Goal: Information Seeking & Learning: Understand process/instructions

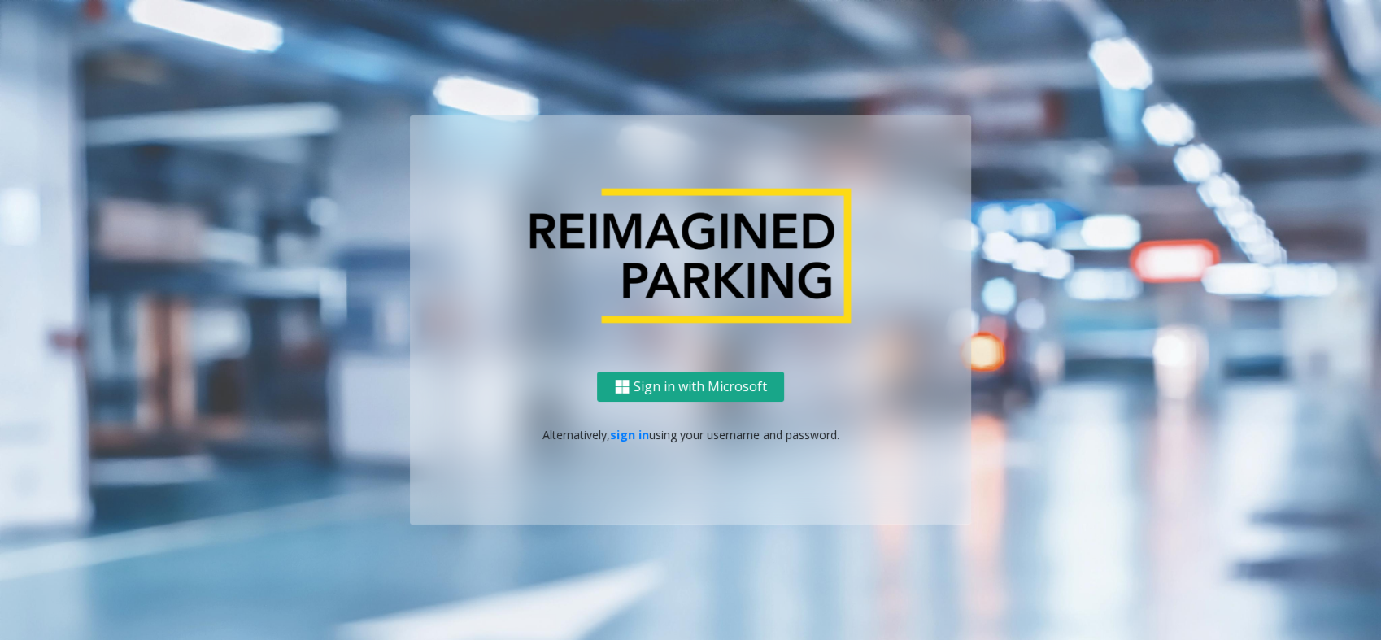
click at [694, 386] on button "Sign in with Microsoft" at bounding box center [690, 387] width 187 height 30
click at [624, 427] on link "sign in" at bounding box center [629, 434] width 39 height 15
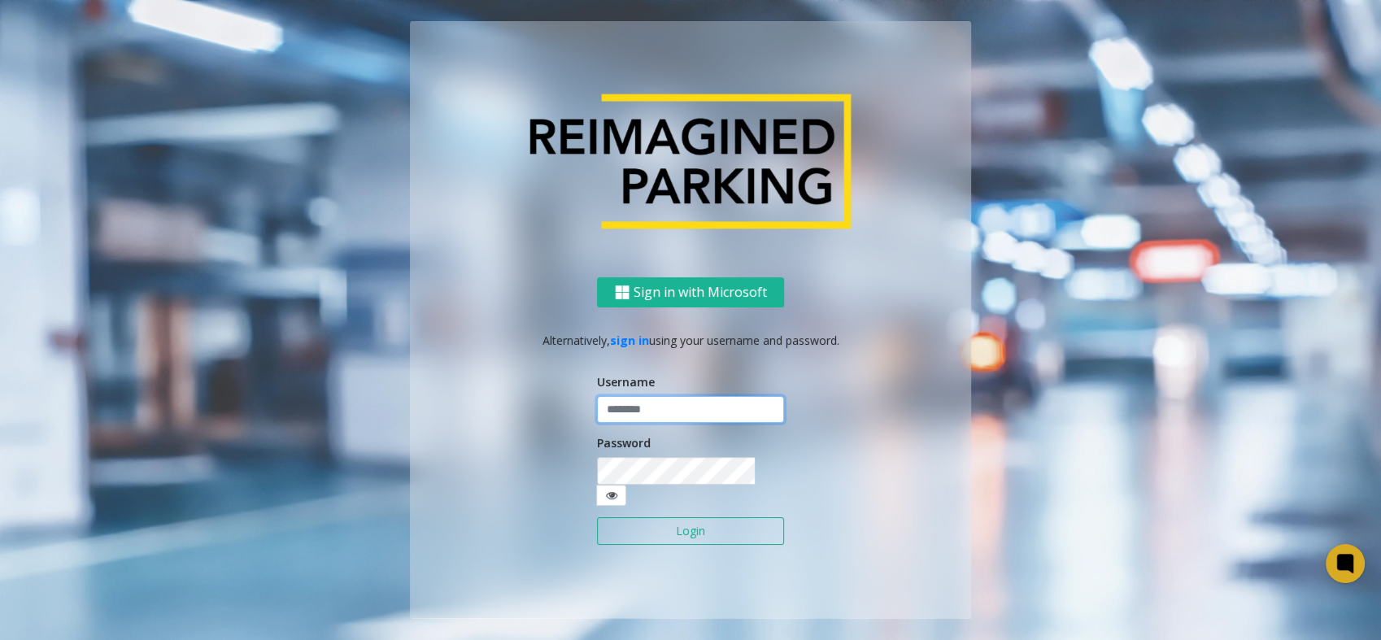
click at [671, 424] on input "text" at bounding box center [690, 410] width 187 height 28
type input "**********"
click at [669, 469] on div "Password" at bounding box center [690, 470] width 187 height 72
click at [597, 517] on button "Login" at bounding box center [690, 531] width 187 height 28
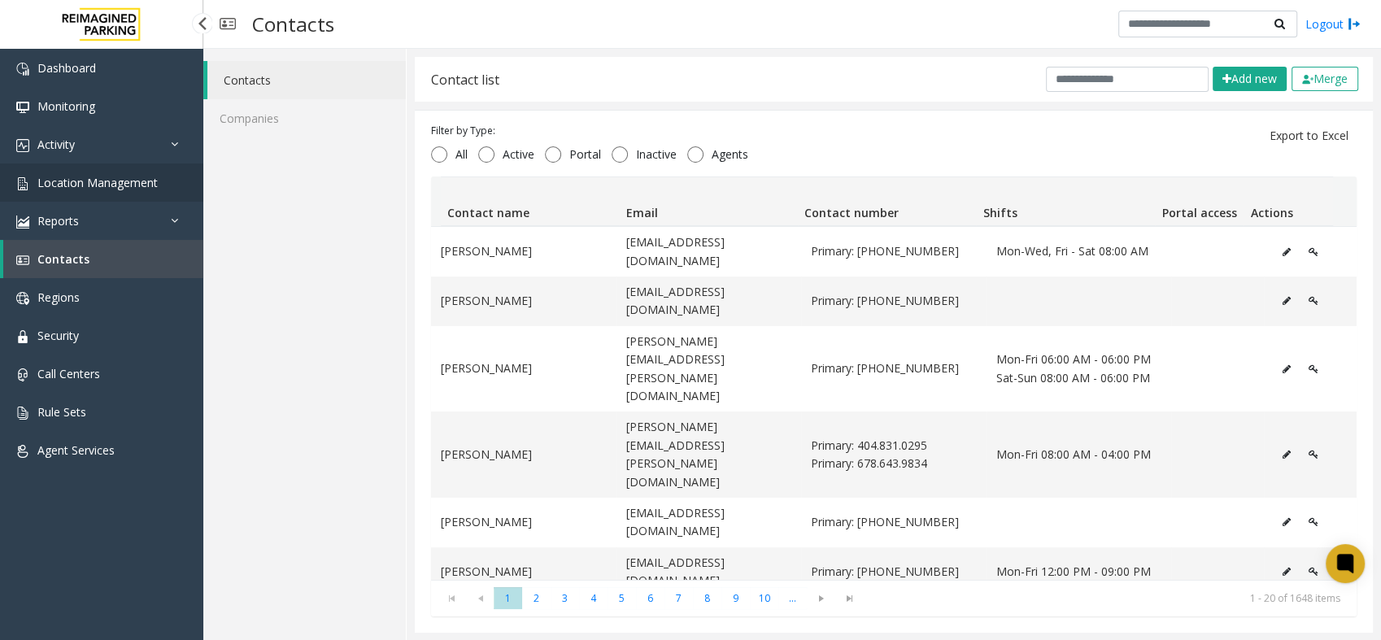
click at [81, 186] on span "Location Management" at bounding box center [97, 182] width 120 height 15
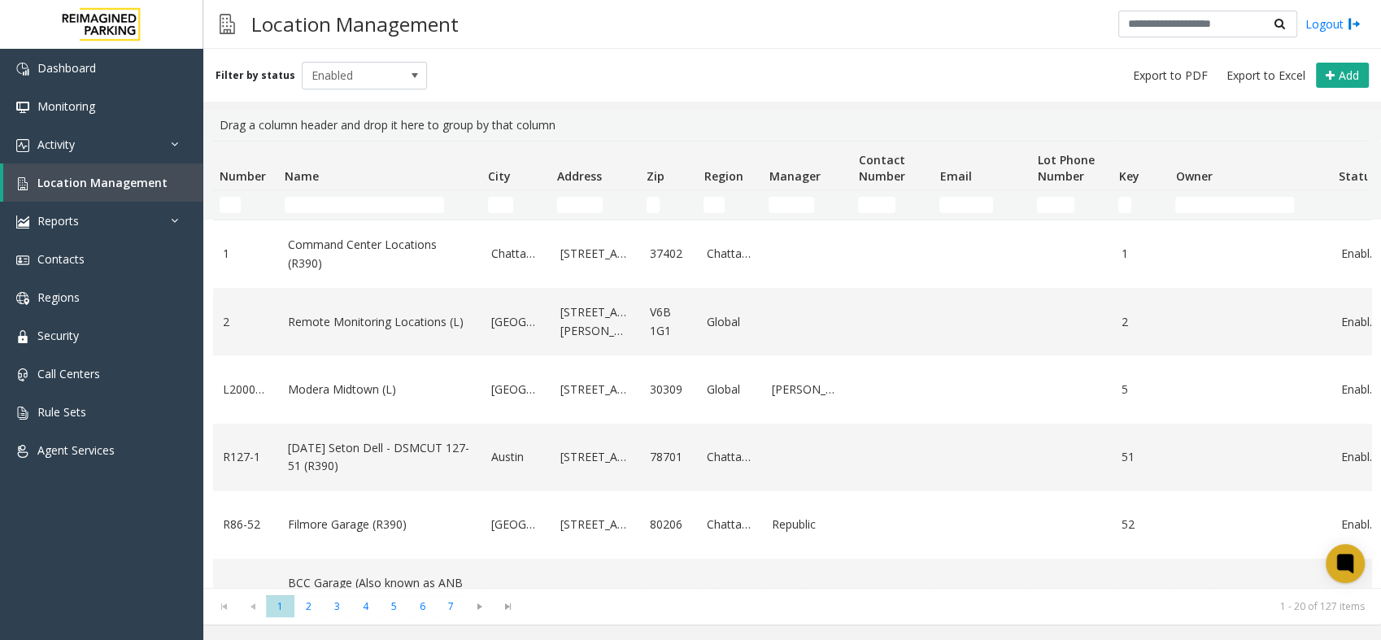
click at [370, 216] on td "Name Filter" at bounding box center [379, 204] width 203 height 29
click at [374, 209] on input "Name Filter" at bounding box center [364, 205] width 159 height 16
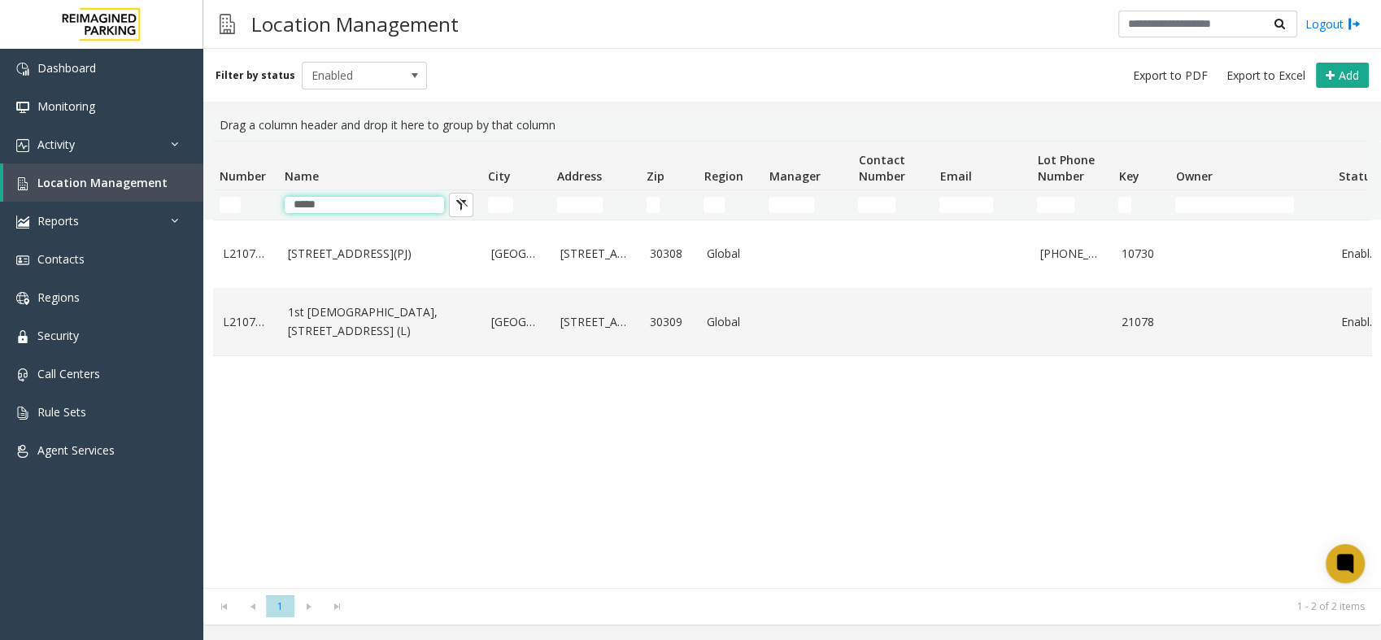
type input "*****"
click at [364, 338] on link "1st [DEMOGRAPHIC_DATA], [STREET_ADDRESS] (L)" at bounding box center [380, 321] width 184 height 37
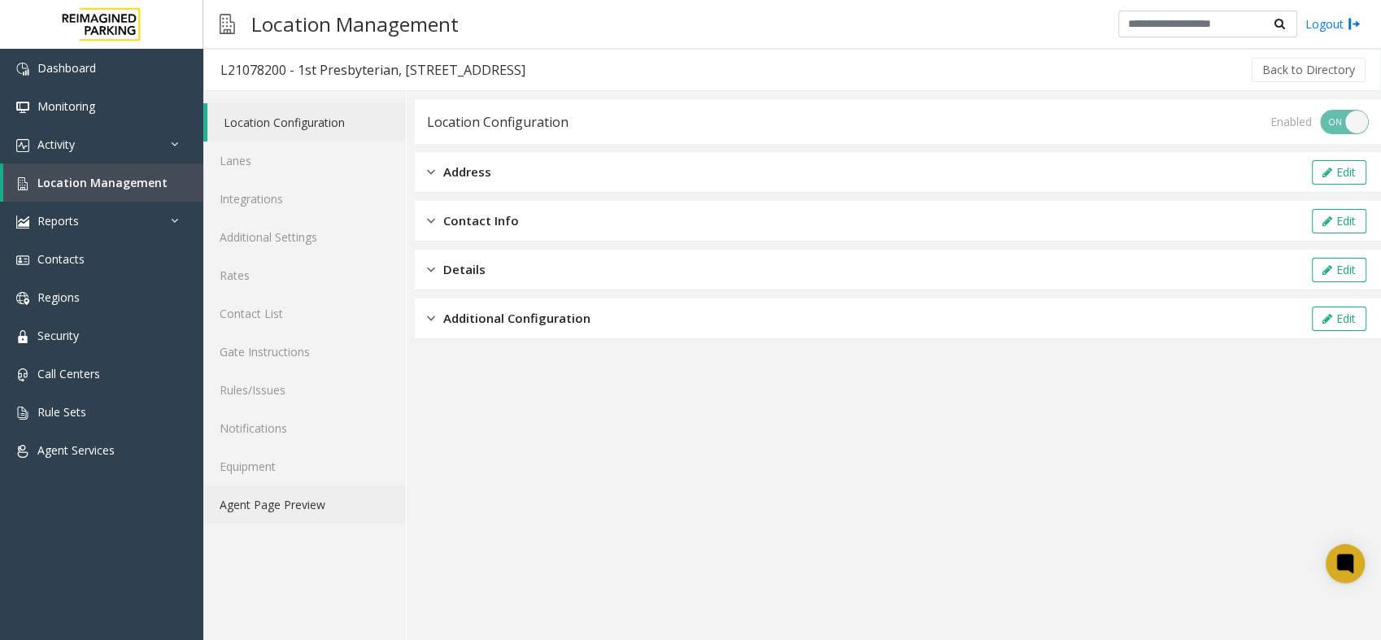
click at [326, 499] on link "Agent Page Preview" at bounding box center [304, 505] width 203 height 38
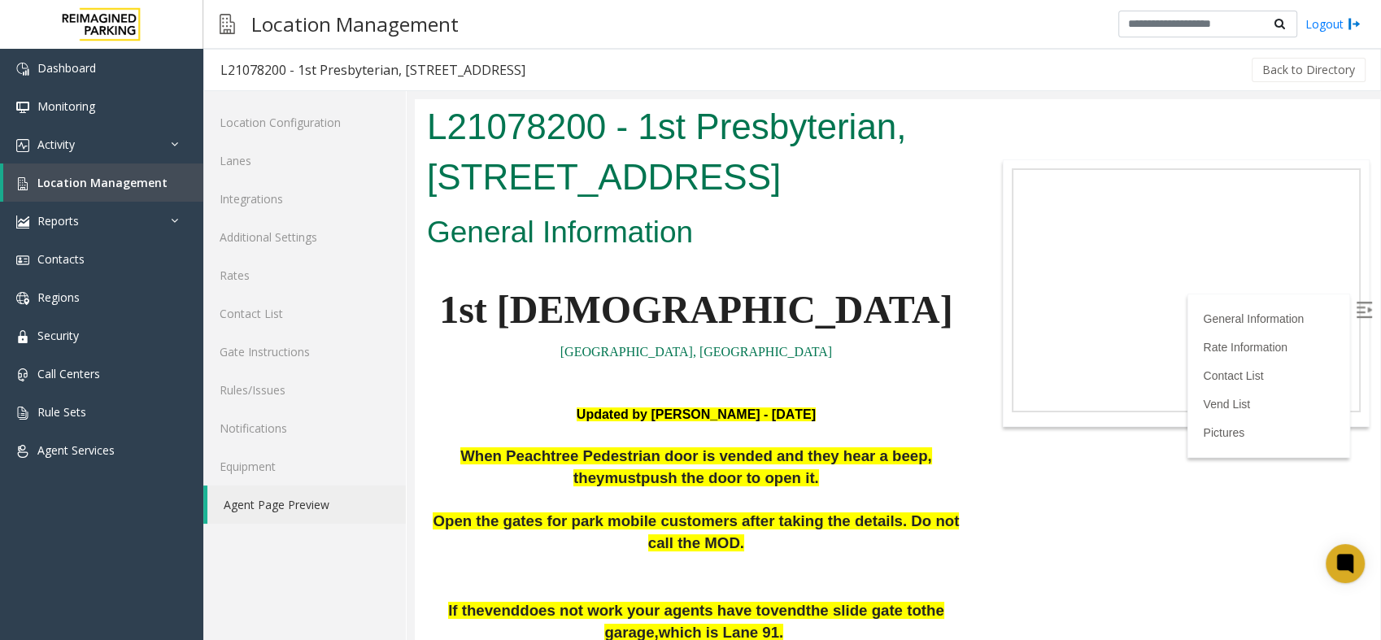
click at [816, 359] on p "[GEOGRAPHIC_DATA], [GEOGRAPHIC_DATA]" at bounding box center [696, 352] width 539 height 21
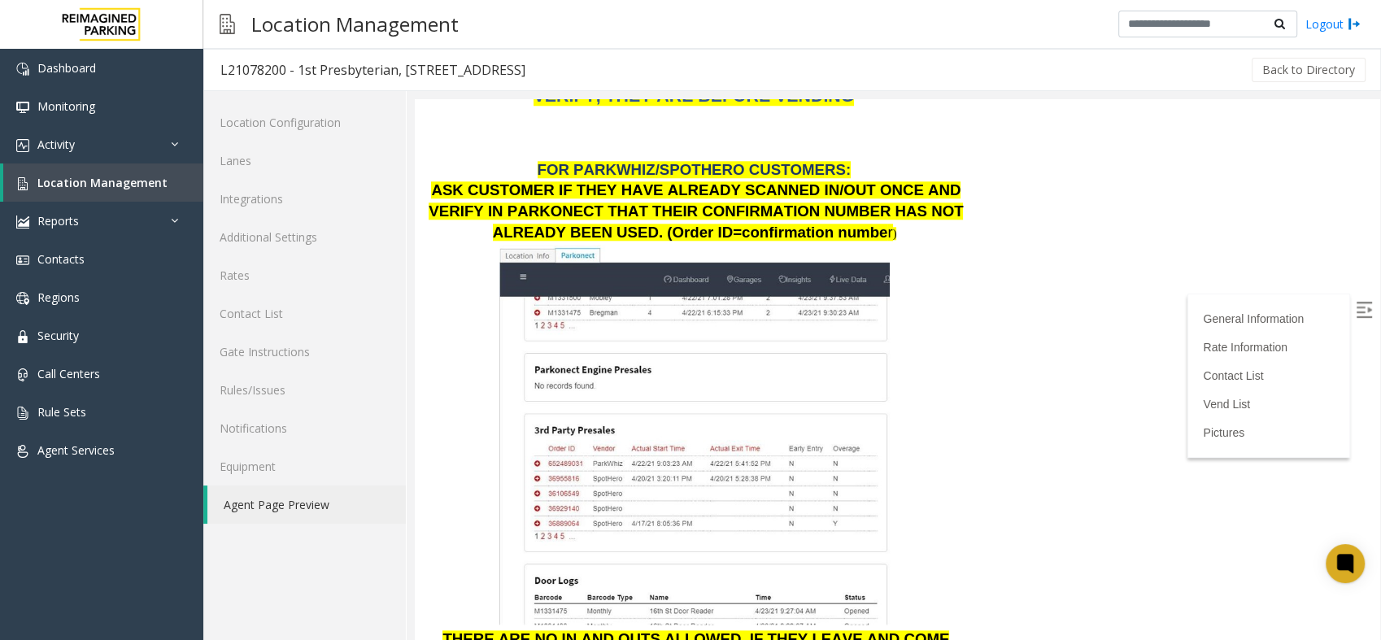
scroll to position [1632, 0]
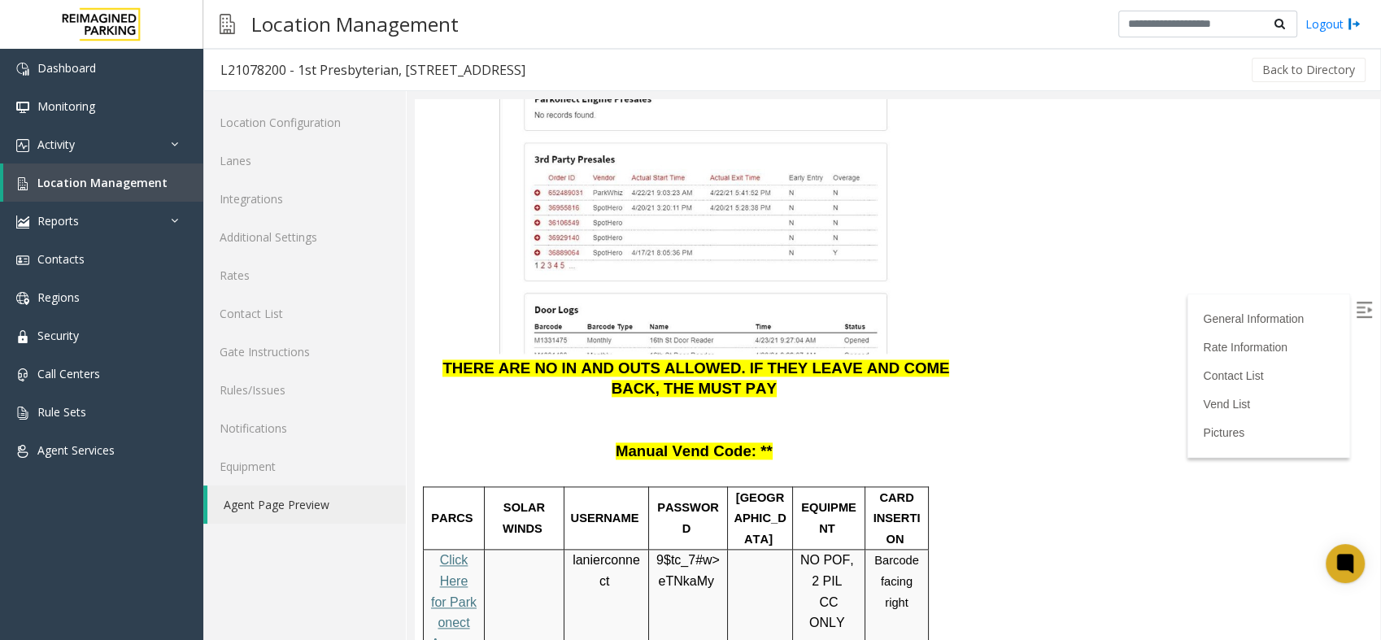
scroll to position [2083, 0]
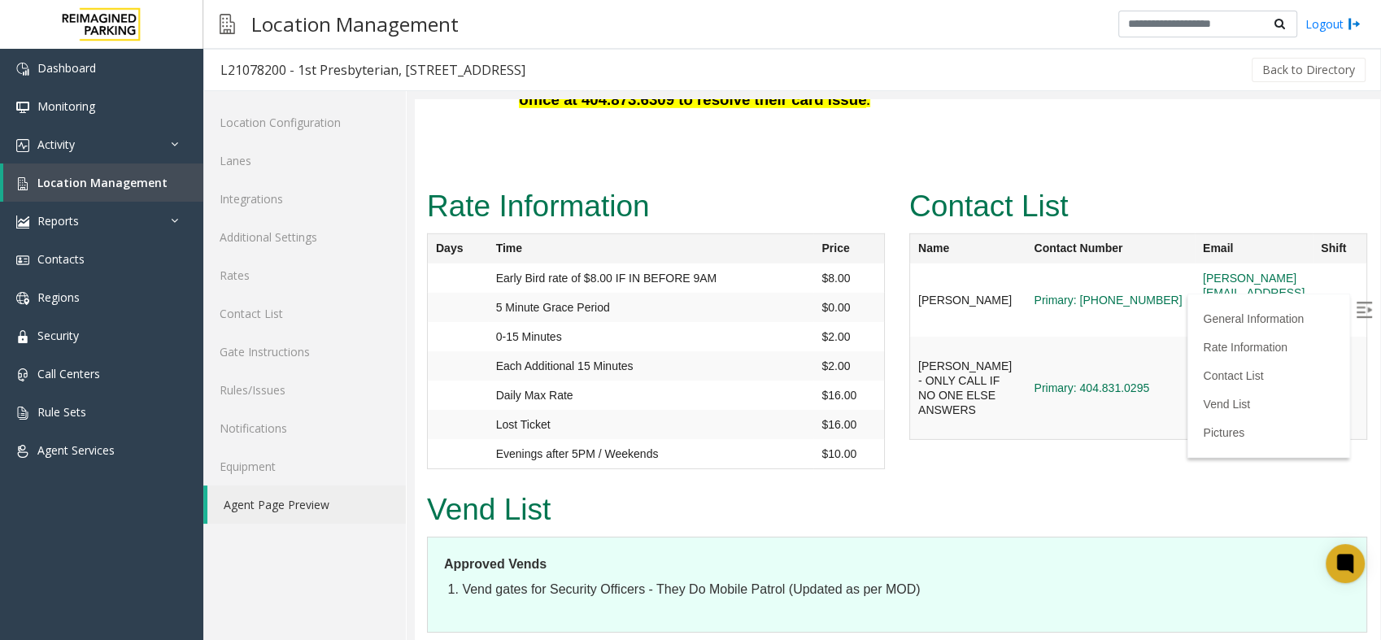
scroll to position [5033, 0]
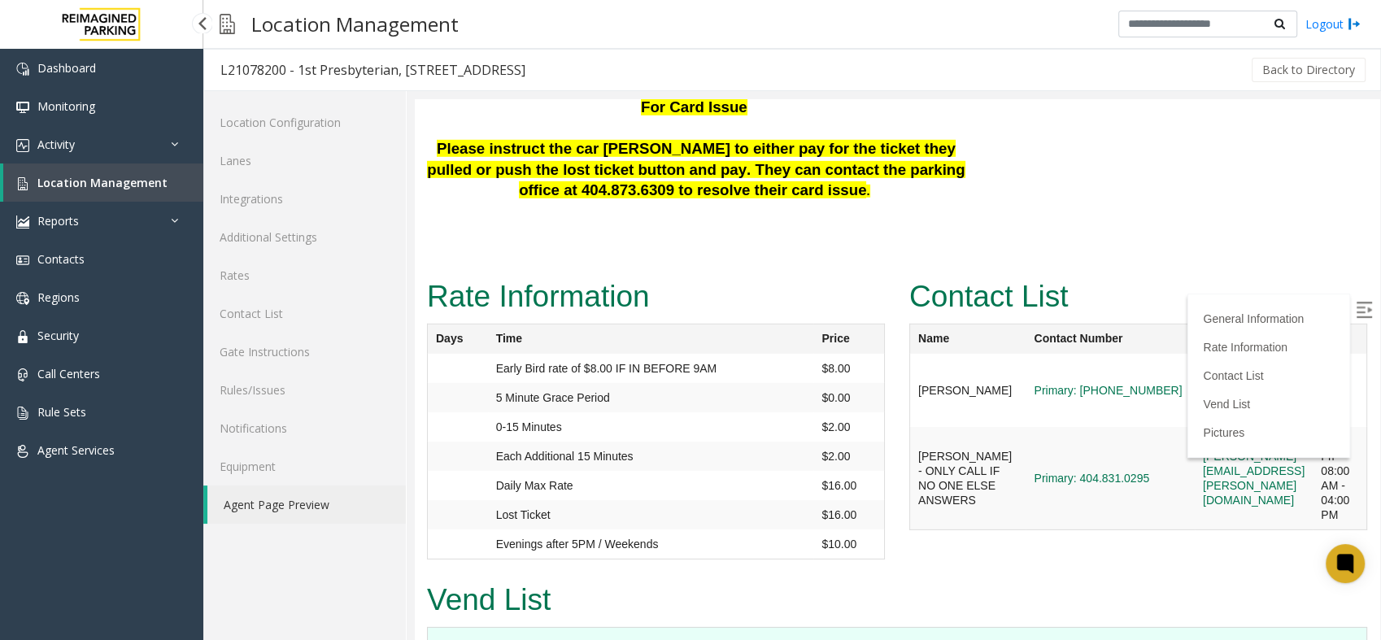
click at [58, 185] on span "Location Management" at bounding box center [102, 182] width 130 height 15
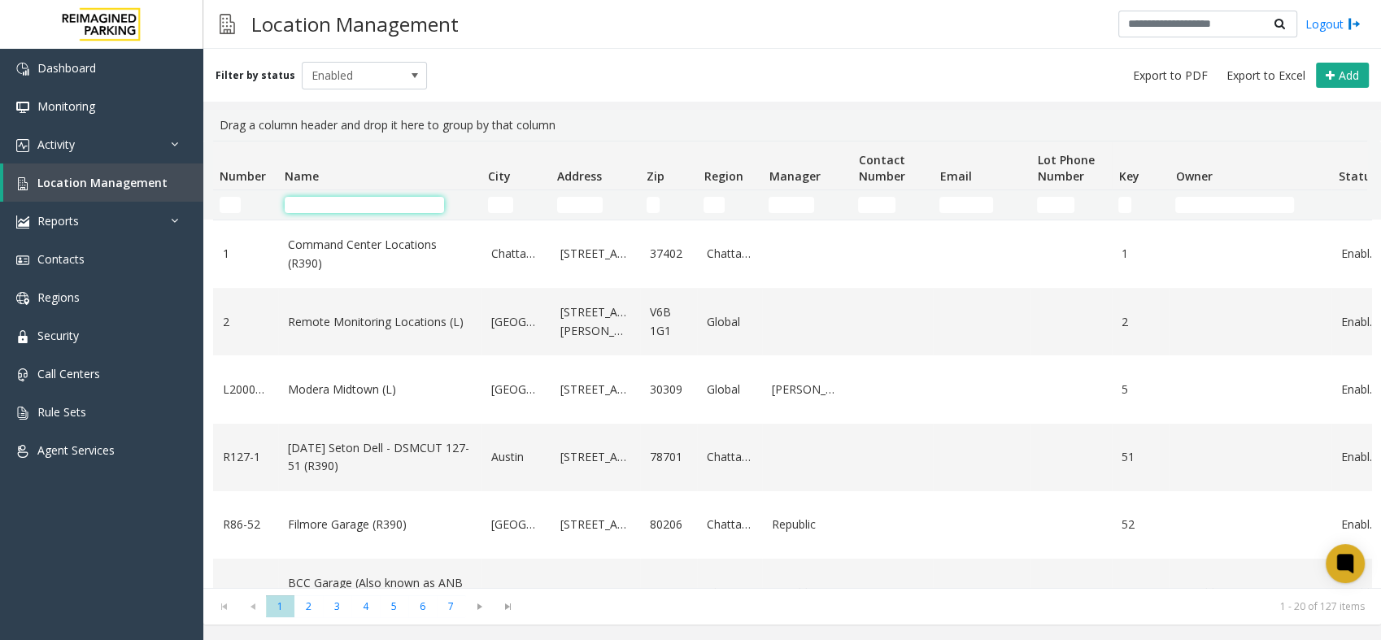
click at [316, 208] on input "Name Filter" at bounding box center [364, 205] width 159 height 16
click at [367, 214] on td "Name Filter" at bounding box center [379, 204] width 203 height 29
click at [368, 210] on input "Name Filter" at bounding box center [364, 205] width 159 height 16
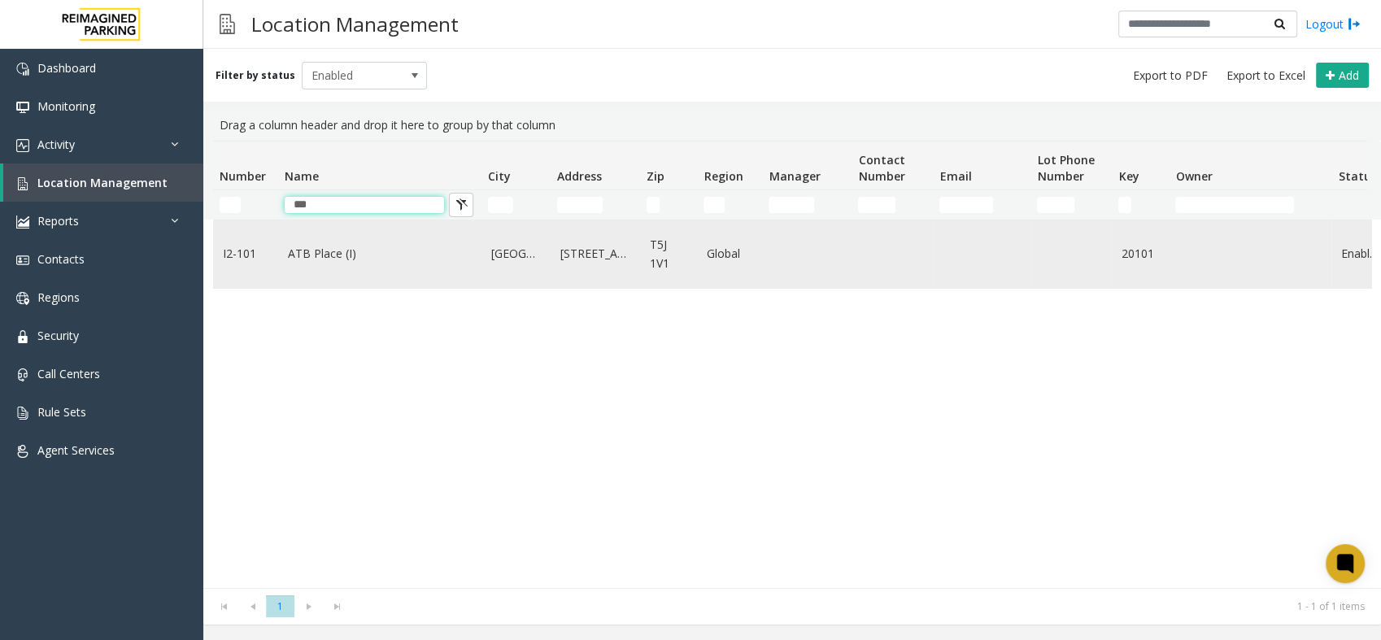
type input "***"
click at [324, 258] on link "ATB Place (I)" at bounding box center [380, 254] width 184 height 18
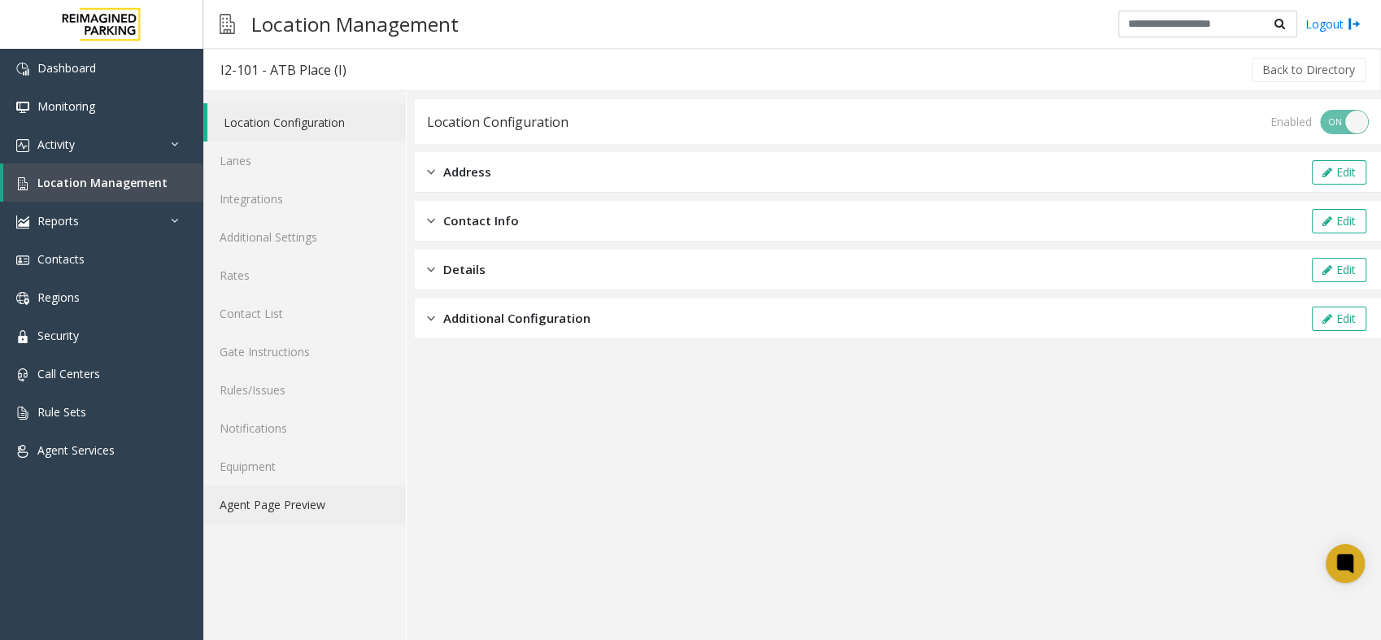
click at [267, 509] on link "Agent Page Preview" at bounding box center [304, 505] width 203 height 38
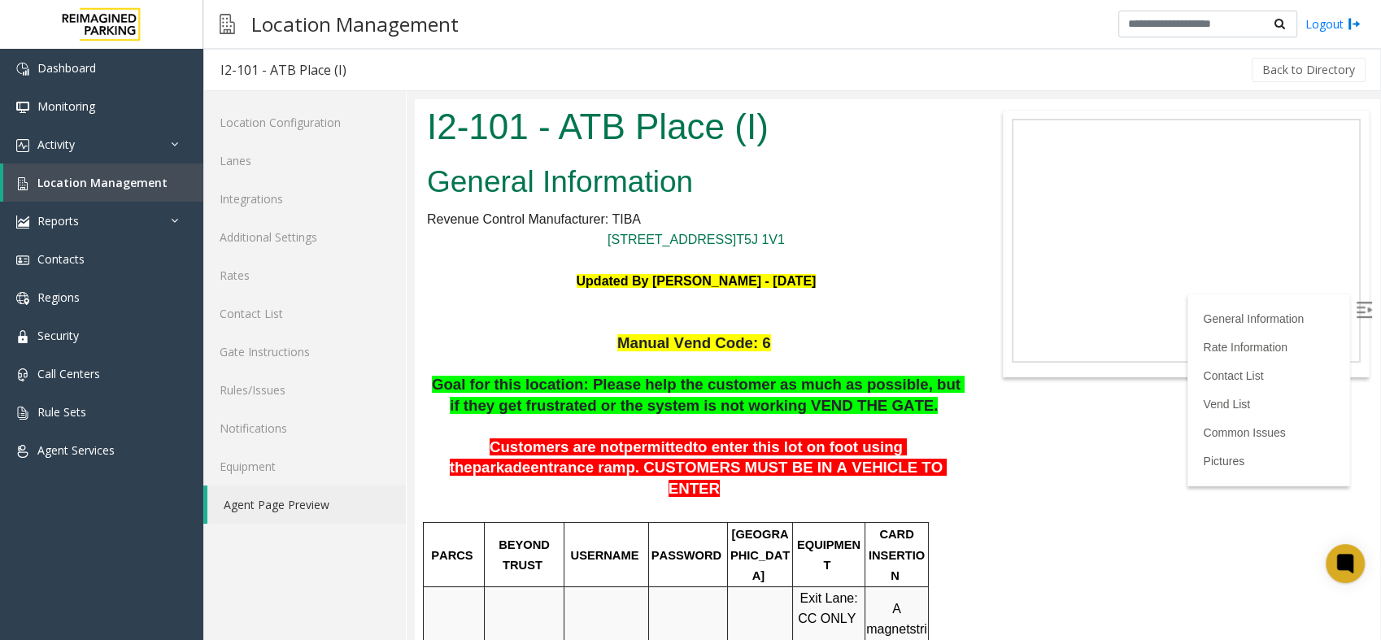
click at [807, 381] on span "Goal for this location: Please help the customer as much as possible, but if th…" at bounding box center [698, 395] width 533 height 38
click at [988, 486] on body "I2-101 - ATB Place (I) General Information Revenue Control Manufacturer: [STREE…" at bounding box center [897, 369] width 965 height 541
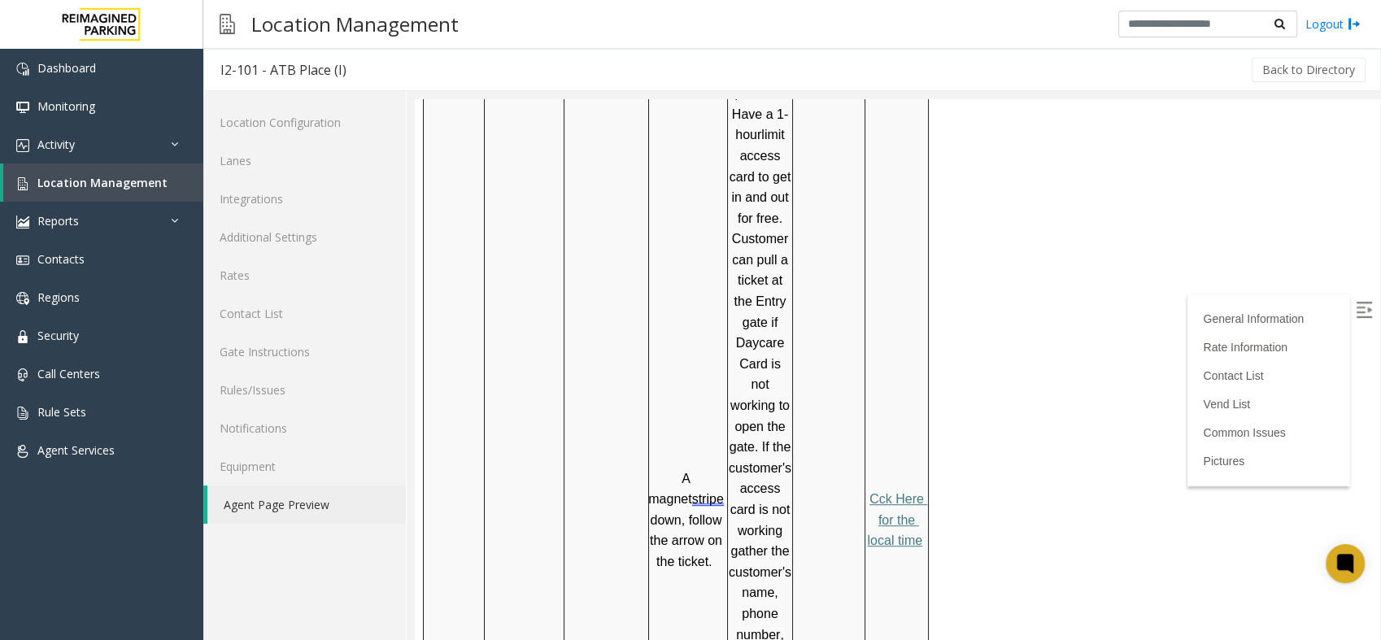
scroll to position [722, 0]
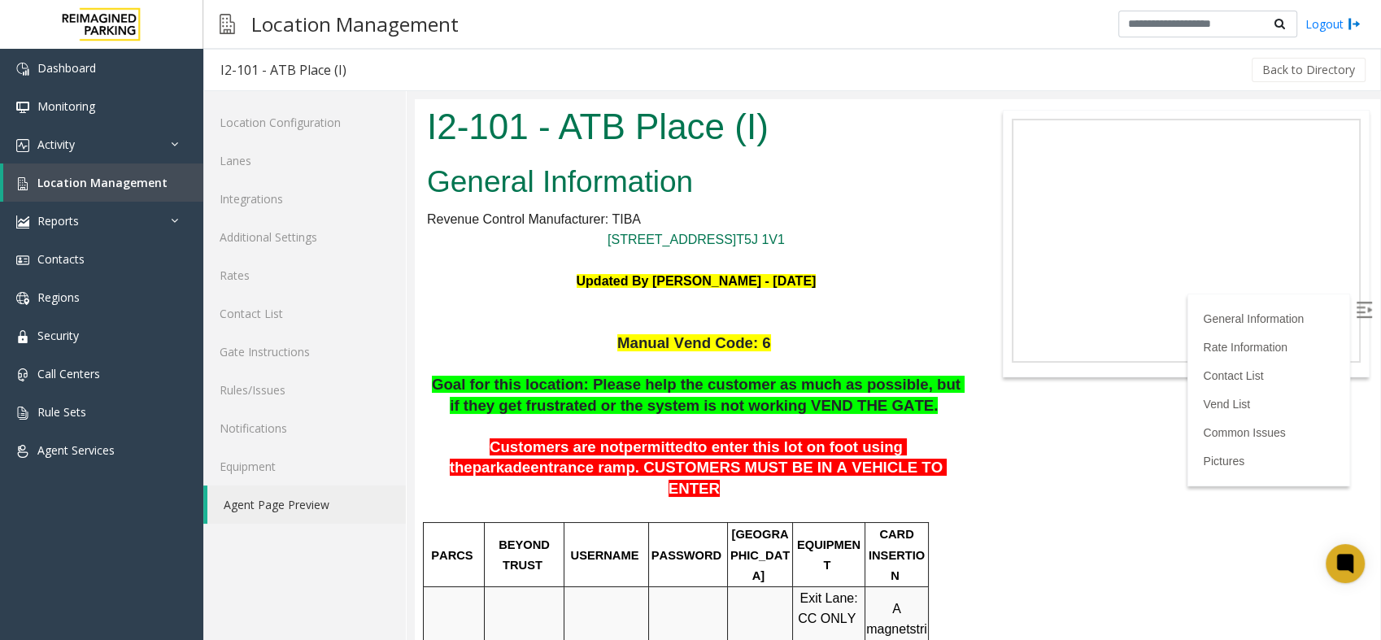
scroll to position [271, 0]
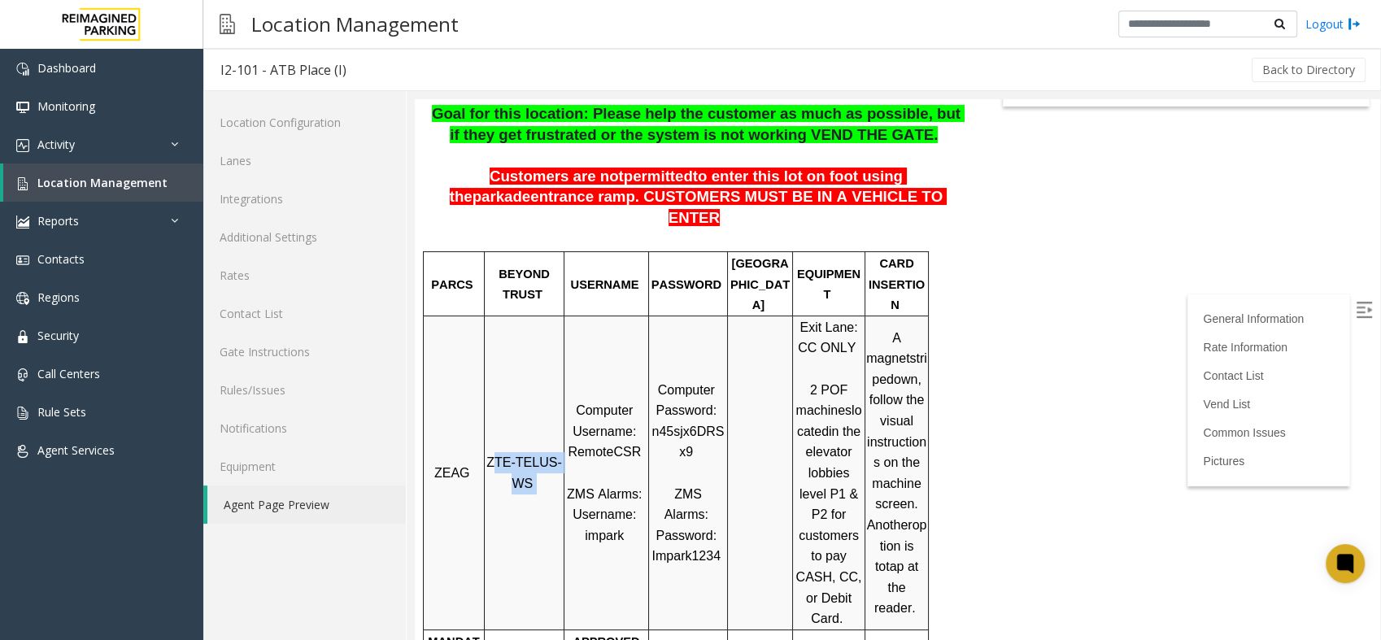
drag, startPoint x: 534, startPoint y: 434, endPoint x: 501, endPoint y: 403, distance: 46.0
click at [501, 403] on td "ZTE-TELUS-WS" at bounding box center [525, 473] width 80 height 314
click at [501, 456] on span "ZTE-TELUS-WS" at bounding box center [523, 473] width 75 height 35
click at [533, 456] on span "ZTE-TELUS-WS" at bounding box center [523, 473] width 75 height 35
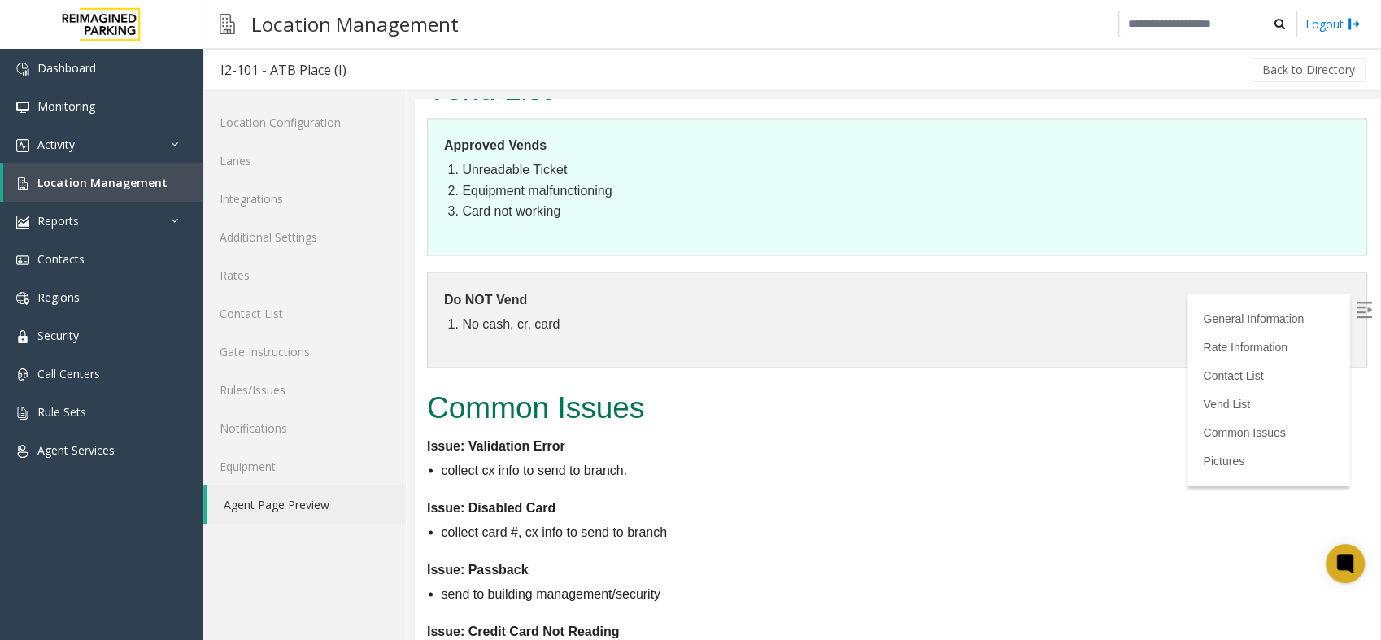
scroll to position [3182, 0]
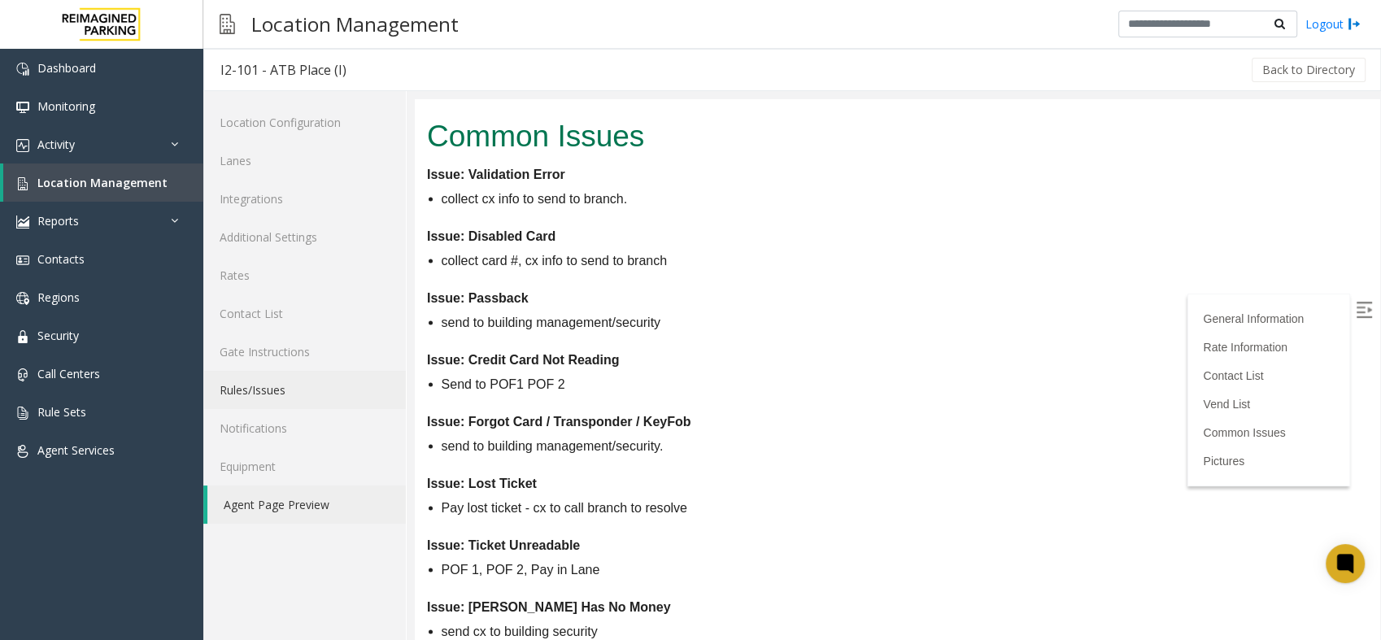
click at [280, 390] on link "Rules/Issues" at bounding box center [304, 390] width 203 height 38
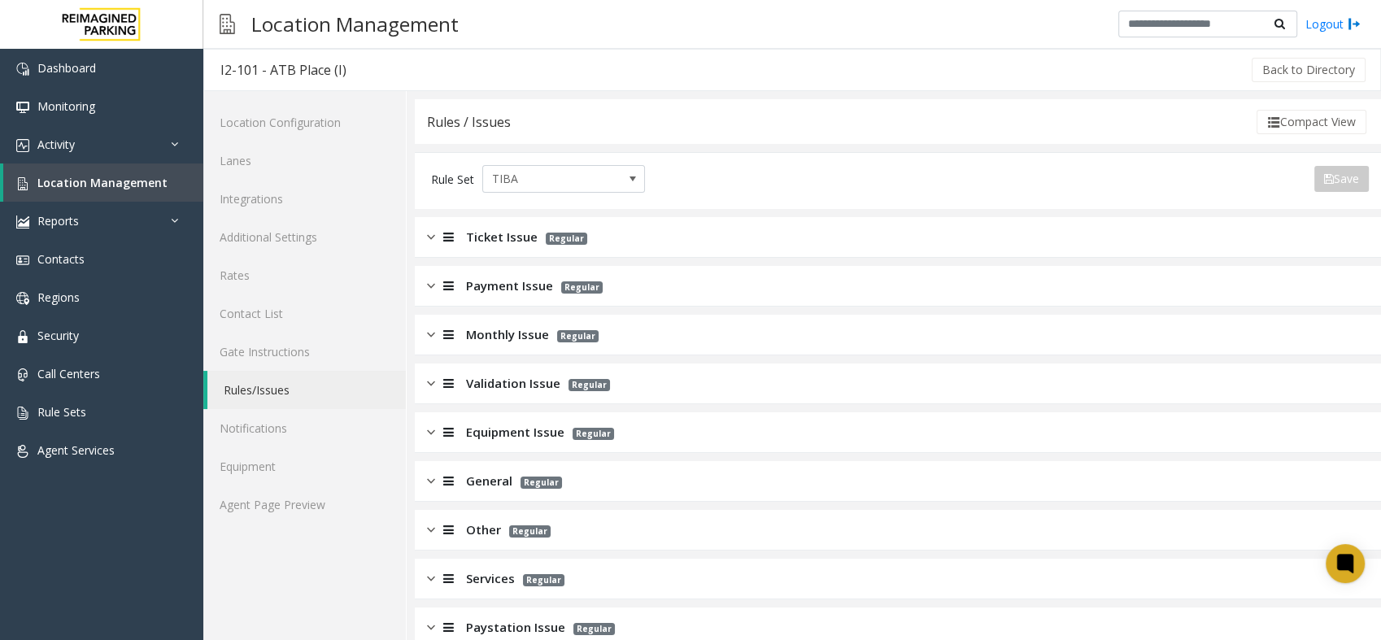
click at [437, 238] on div at bounding box center [446, 237] width 23 height 19
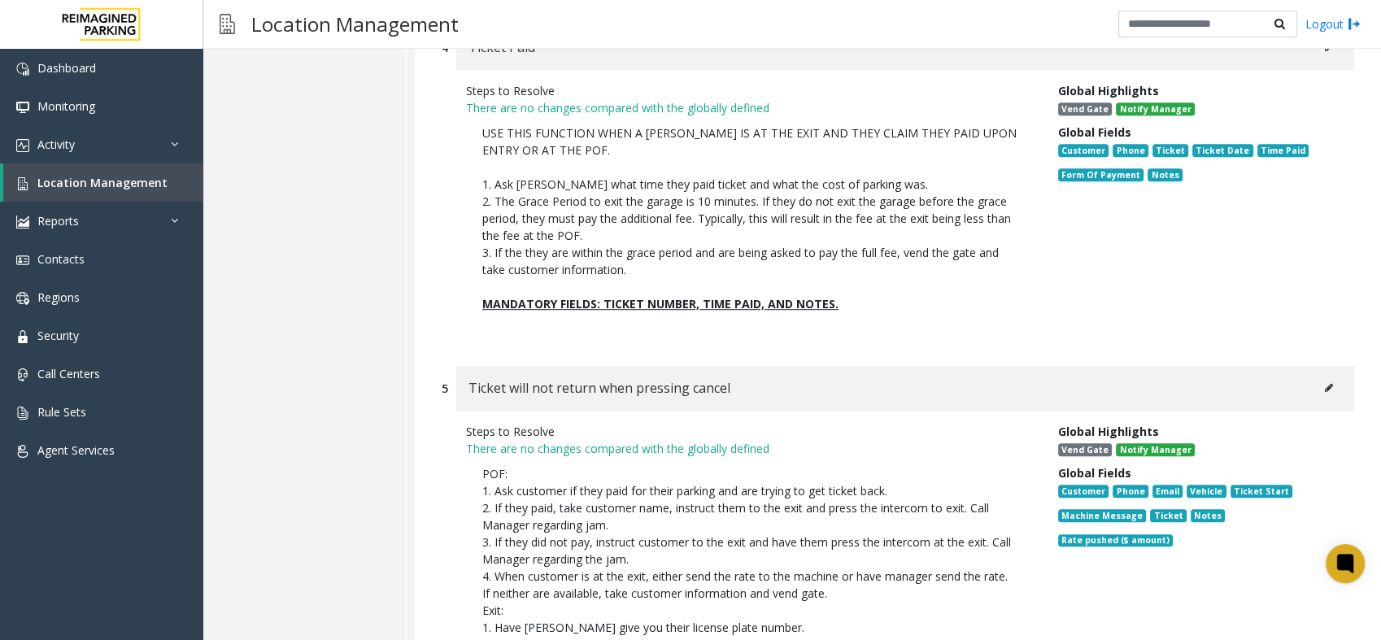
scroll to position [904, 0]
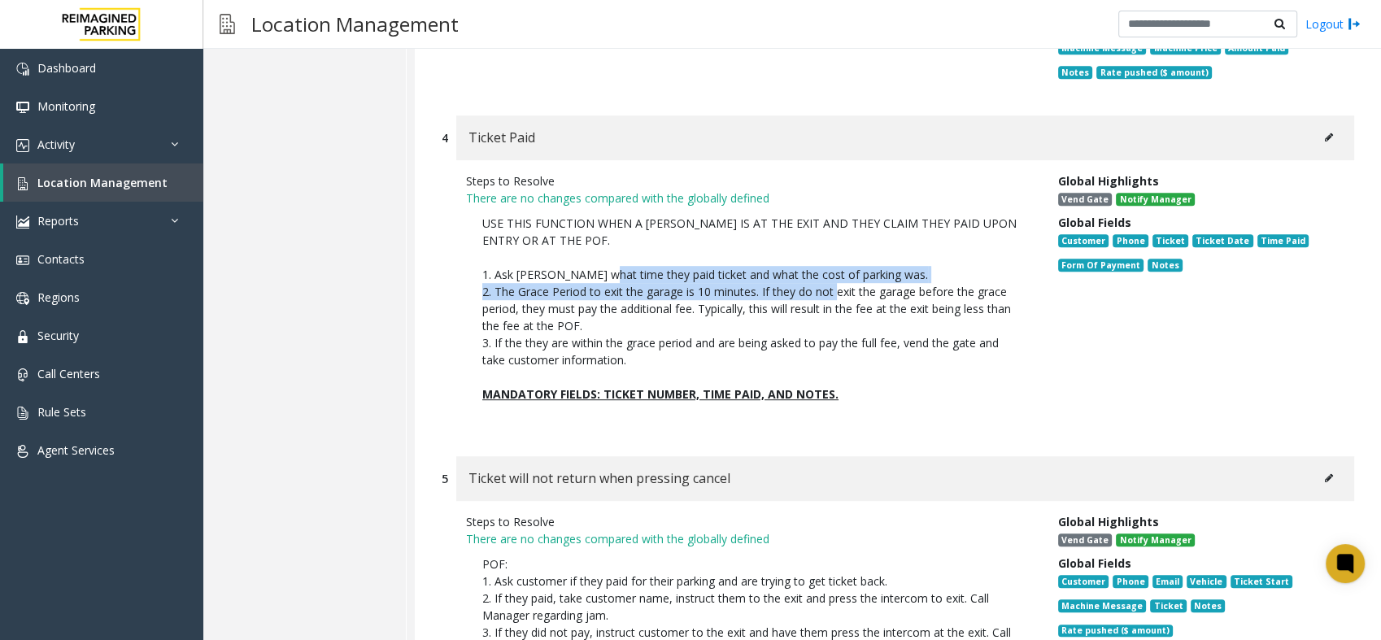
drag, startPoint x: 595, startPoint y: 272, endPoint x: 830, endPoint y: 275, distance: 235.1
click at [830, 275] on p "USE THIS FUNCTION WHEN A [PERSON_NAME] IS AT THE EXIT AND THEY CLAIM THEY PAID …" at bounding box center [749, 292] width 535 height 154
click at [755, 270] on p "USE THIS FUNCTION WHEN A [PERSON_NAME] IS AT THE EXIT AND THEY CLAIM THEY PAID …" at bounding box center [749, 292] width 535 height 154
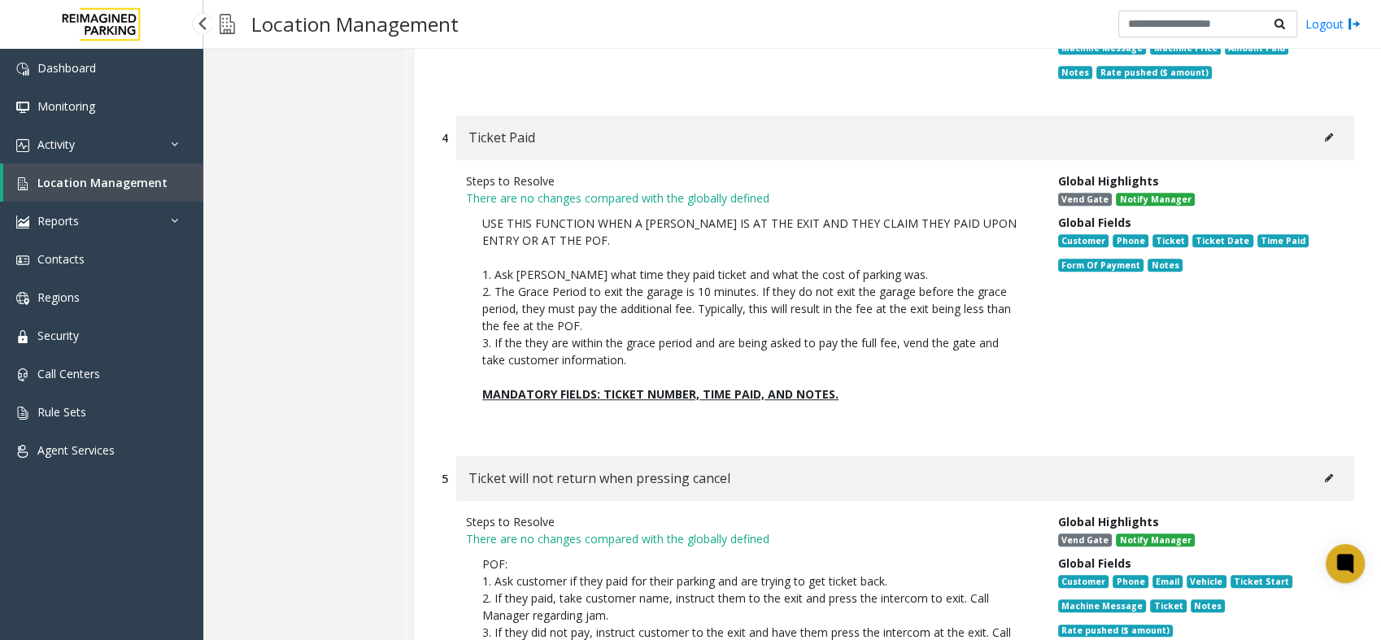
click at [72, 185] on span "Location Management" at bounding box center [102, 182] width 130 height 15
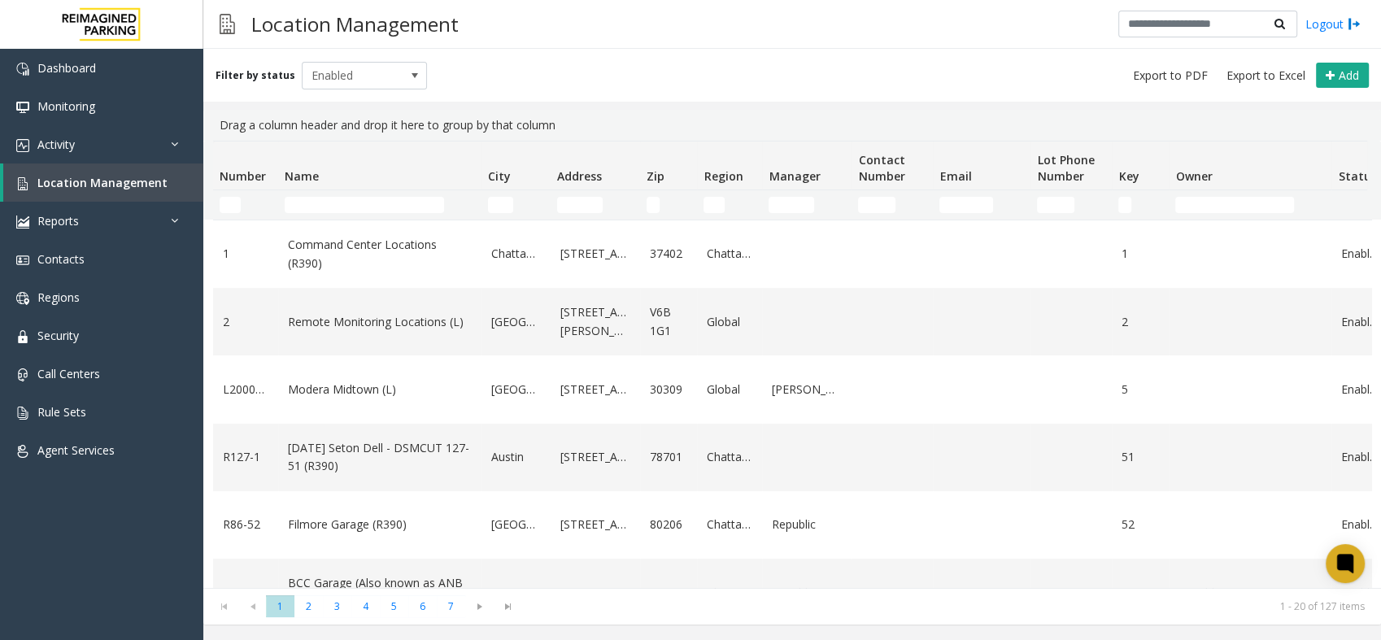
click at [375, 189] on th "Name" at bounding box center [379, 166] width 203 height 49
click at [358, 215] on td "Name Filter" at bounding box center [379, 204] width 203 height 29
click at [358, 205] on input "Name Filter" at bounding box center [364, 205] width 159 height 16
click at [409, 200] on input "Name Filter" at bounding box center [364, 205] width 159 height 16
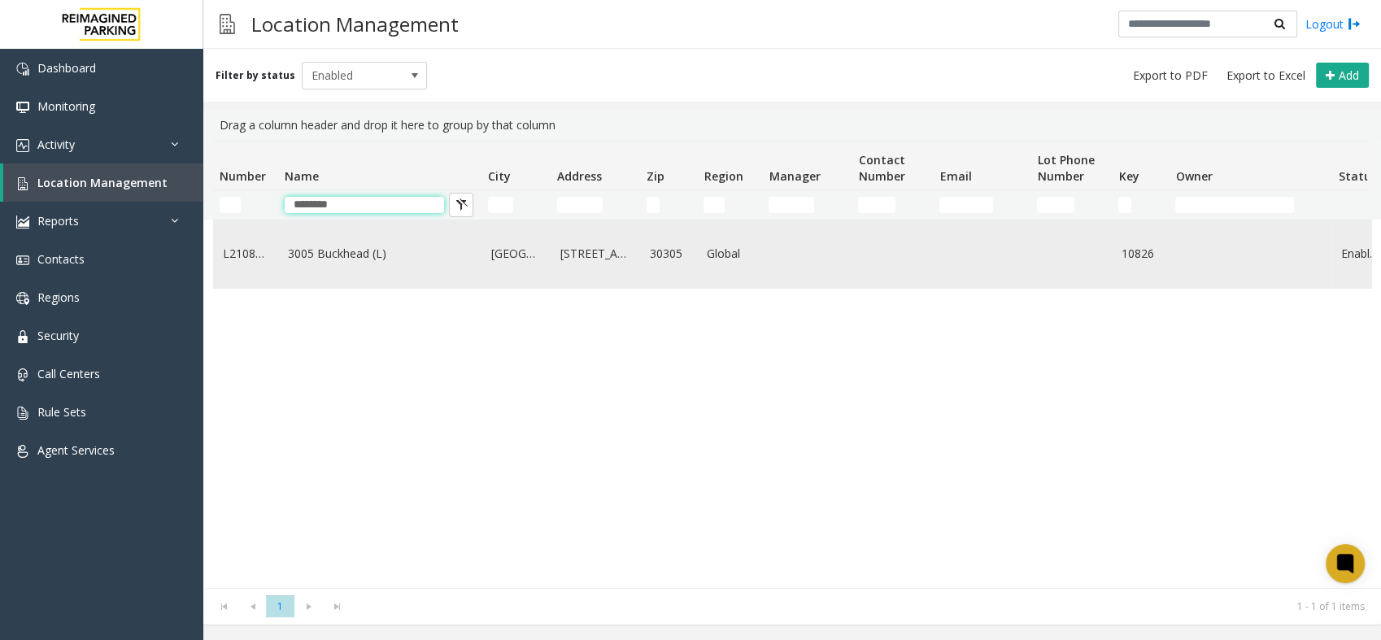
type input "********"
click at [365, 263] on link "3005 Buckhead (L)" at bounding box center [380, 254] width 184 height 18
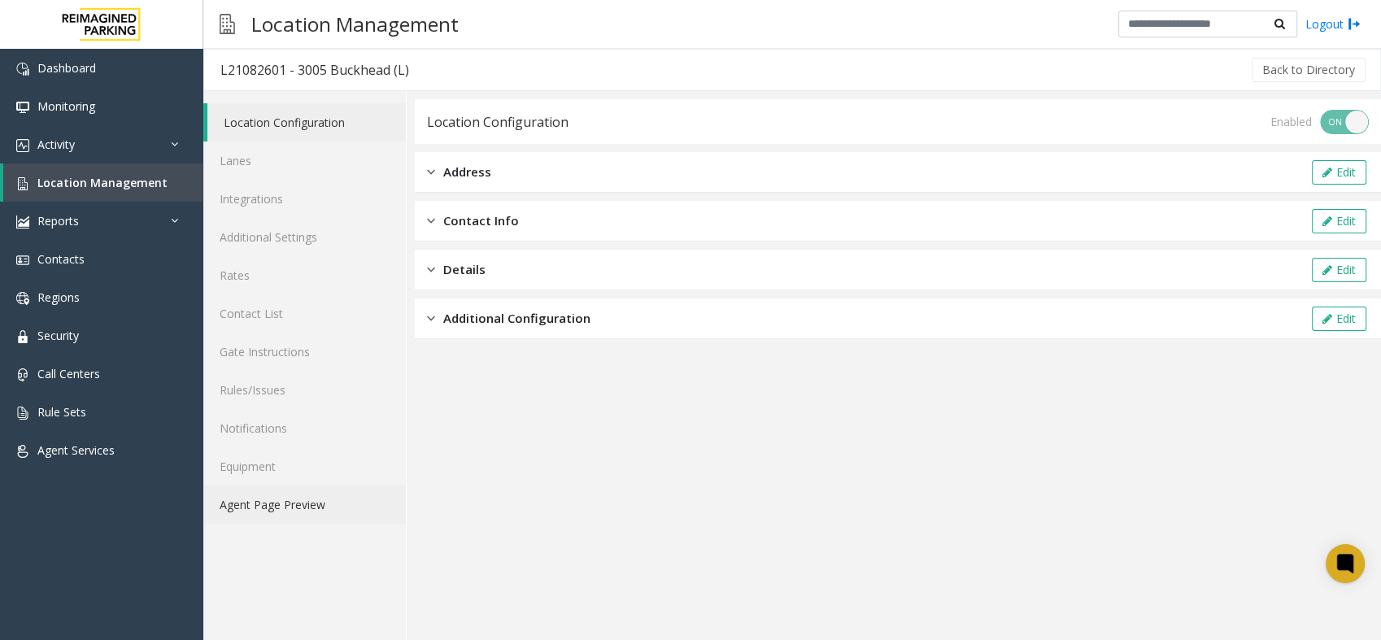
click at [231, 508] on link "Agent Page Preview" at bounding box center [304, 505] width 203 height 38
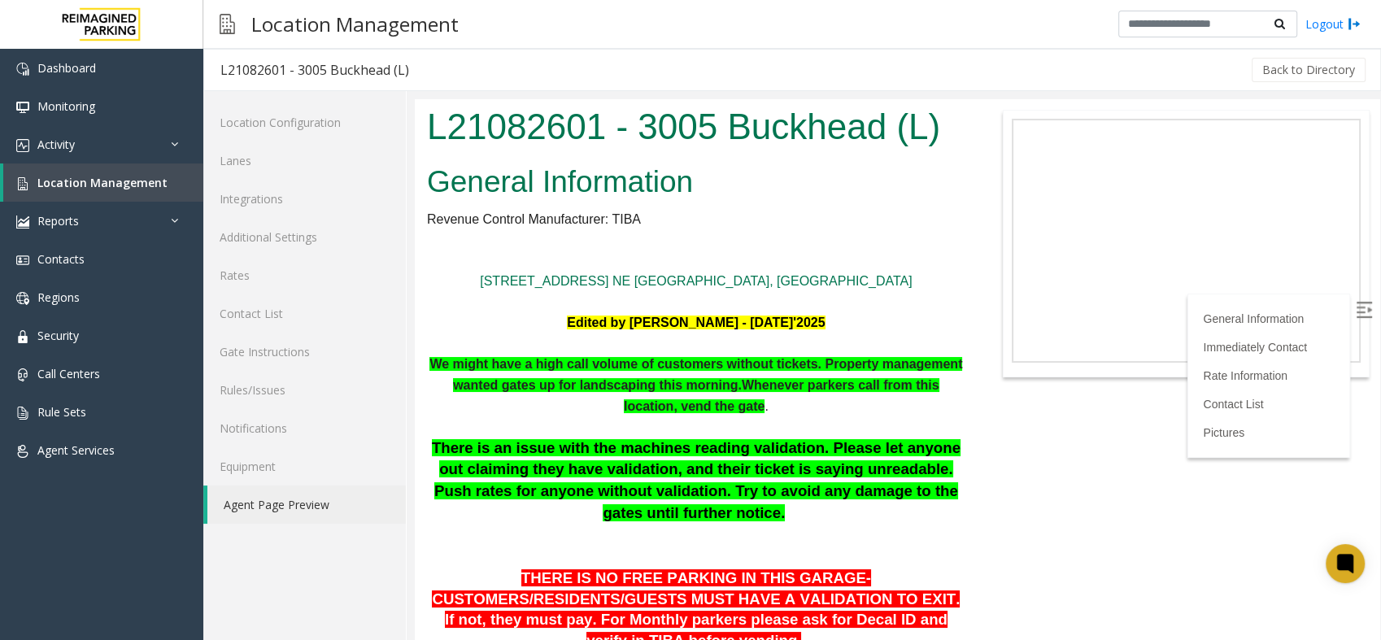
scroll to position [181, 0]
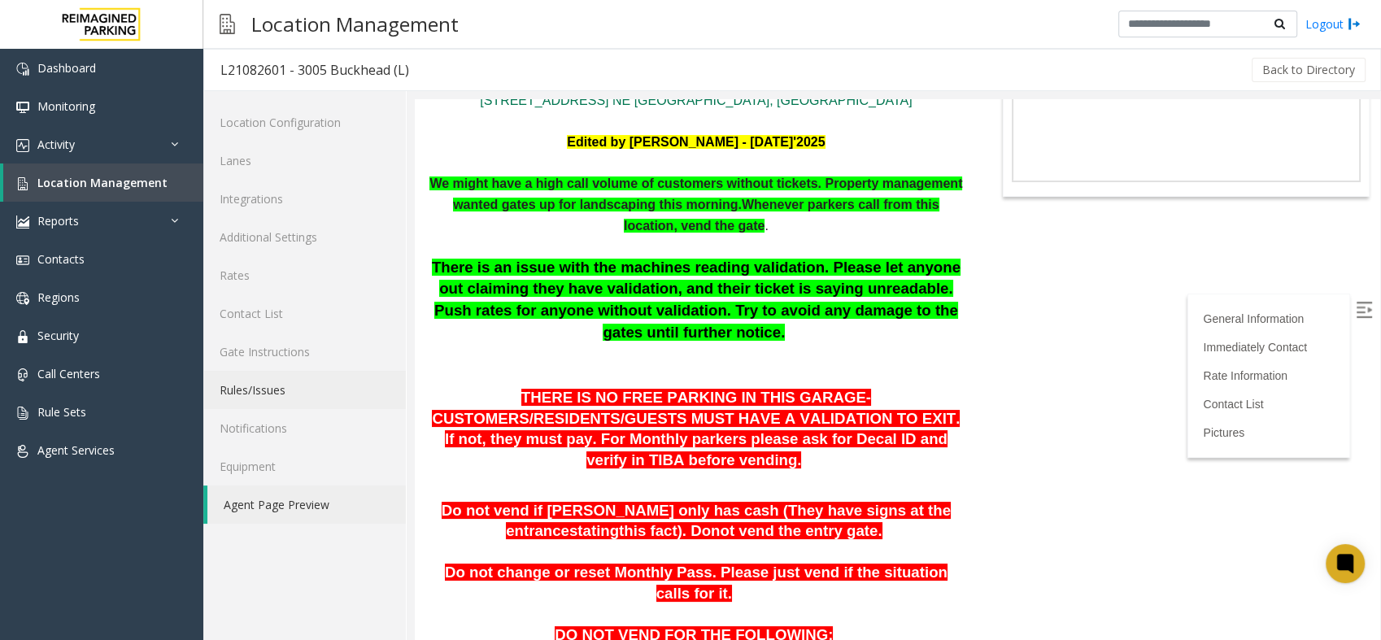
click at [268, 388] on link "Rules/Issues" at bounding box center [304, 390] width 203 height 38
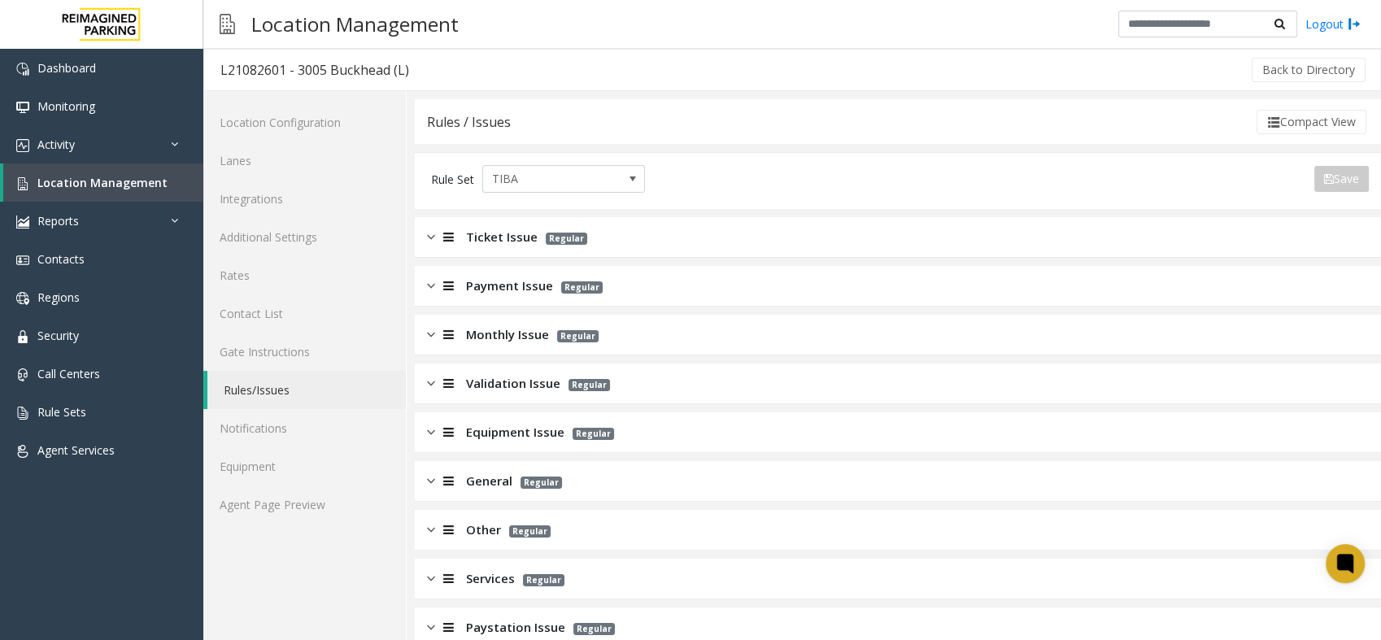
click at [422, 390] on div "Validation Issue Regular" at bounding box center [898, 384] width 966 height 41
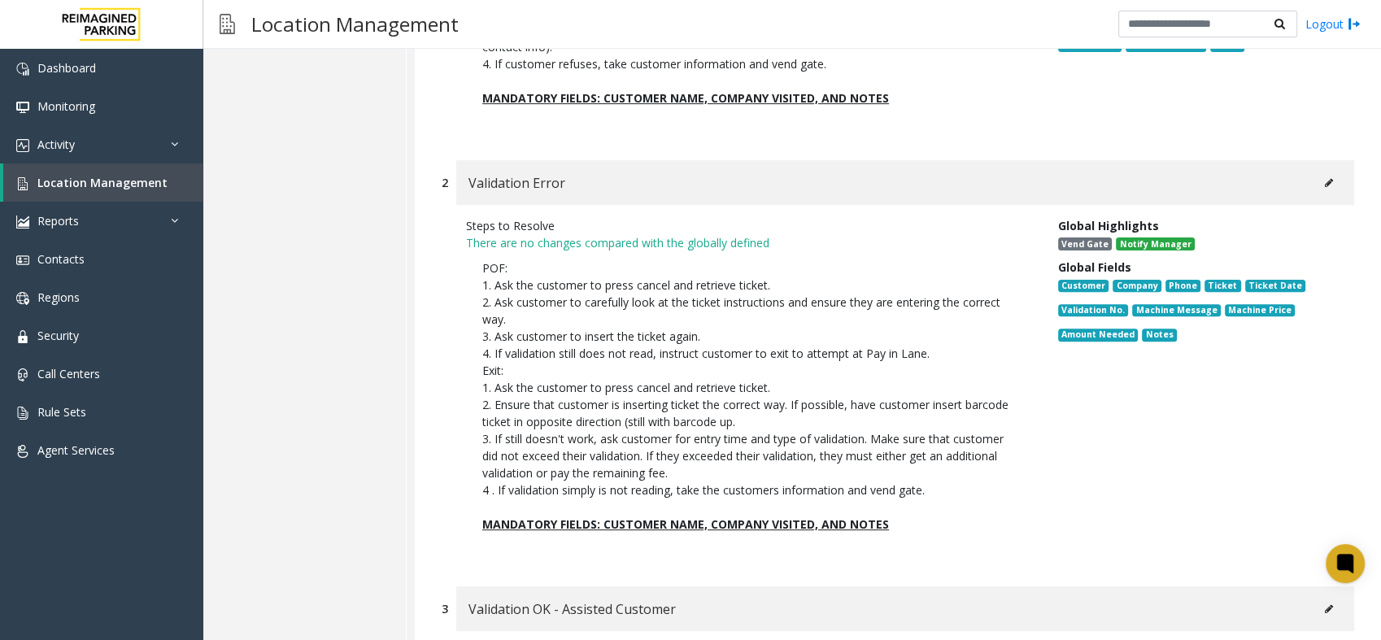
scroll to position [632, 0]
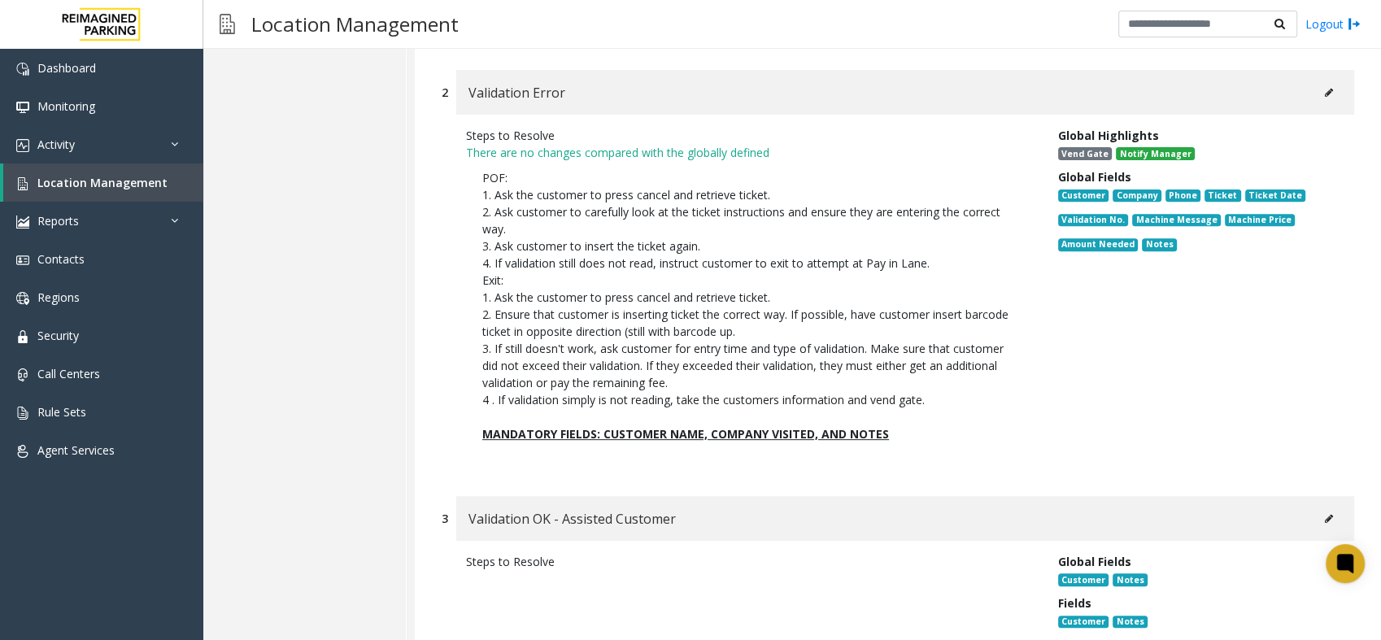
click at [375, 284] on div "Location Configuration Lanes Integrations Additional Settings Rates Contact Lis…" at bounding box center [304, 401] width 203 height 1884
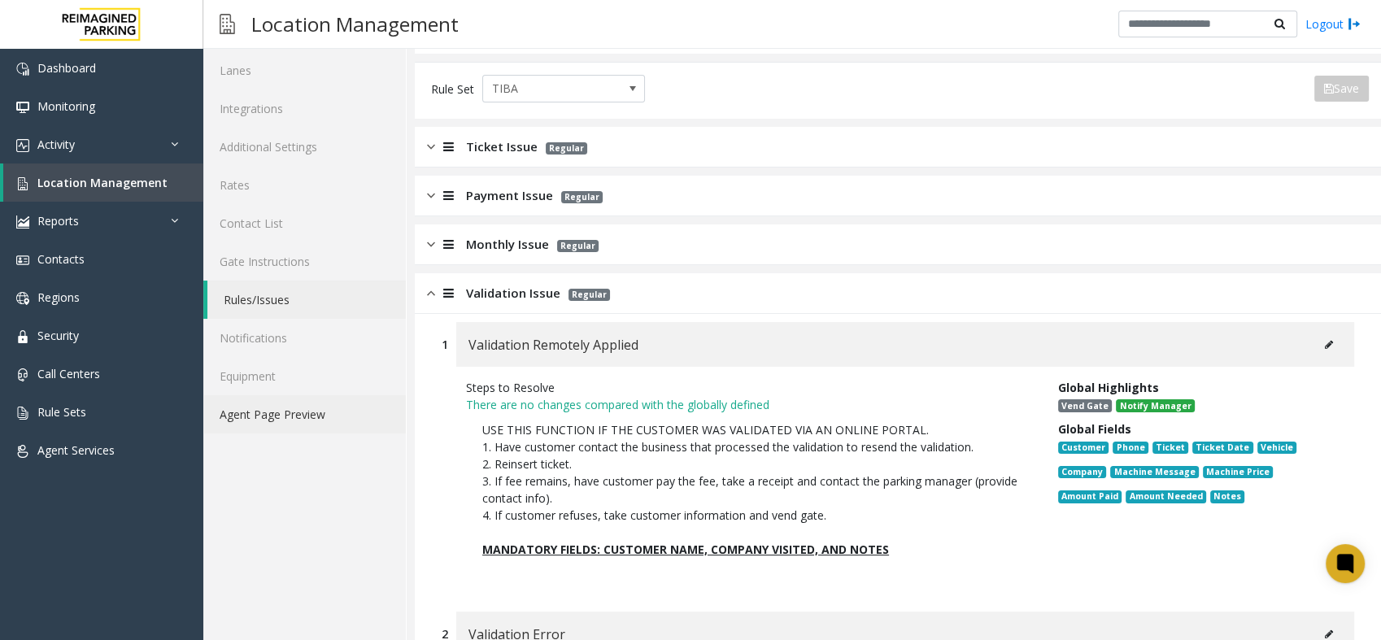
click at [253, 418] on link "Agent Page Preview" at bounding box center [304, 414] width 203 height 38
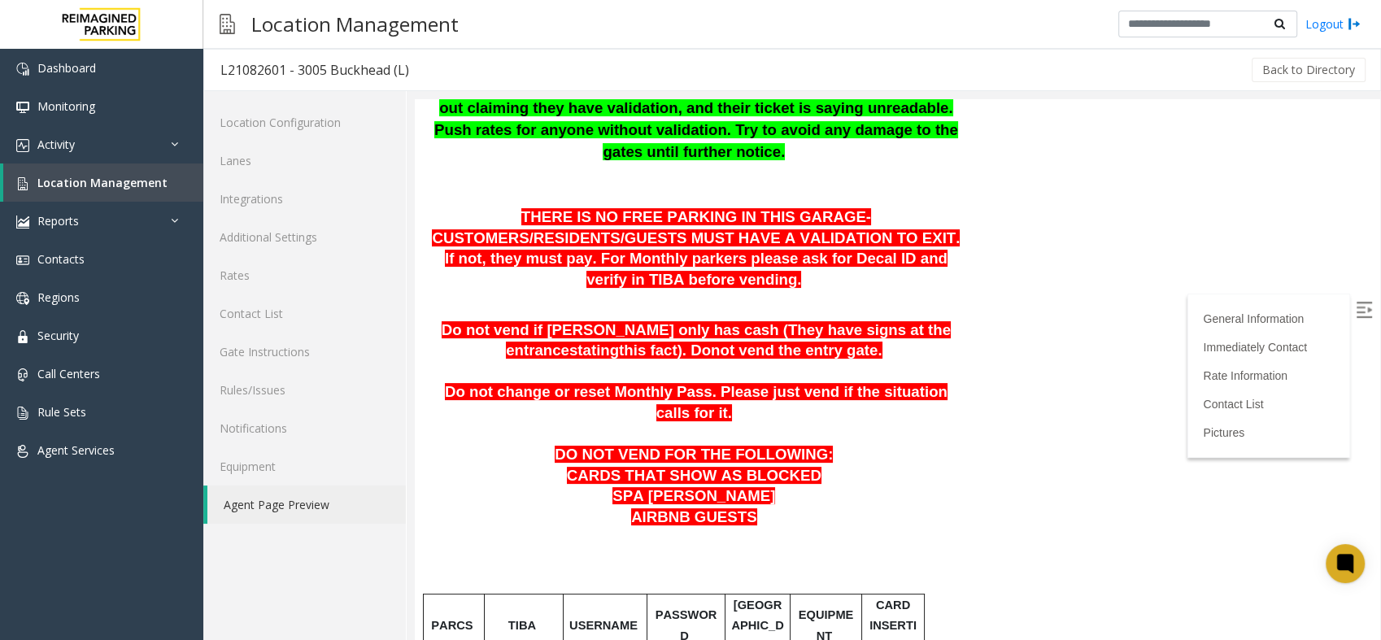
scroll to position [181, 0]
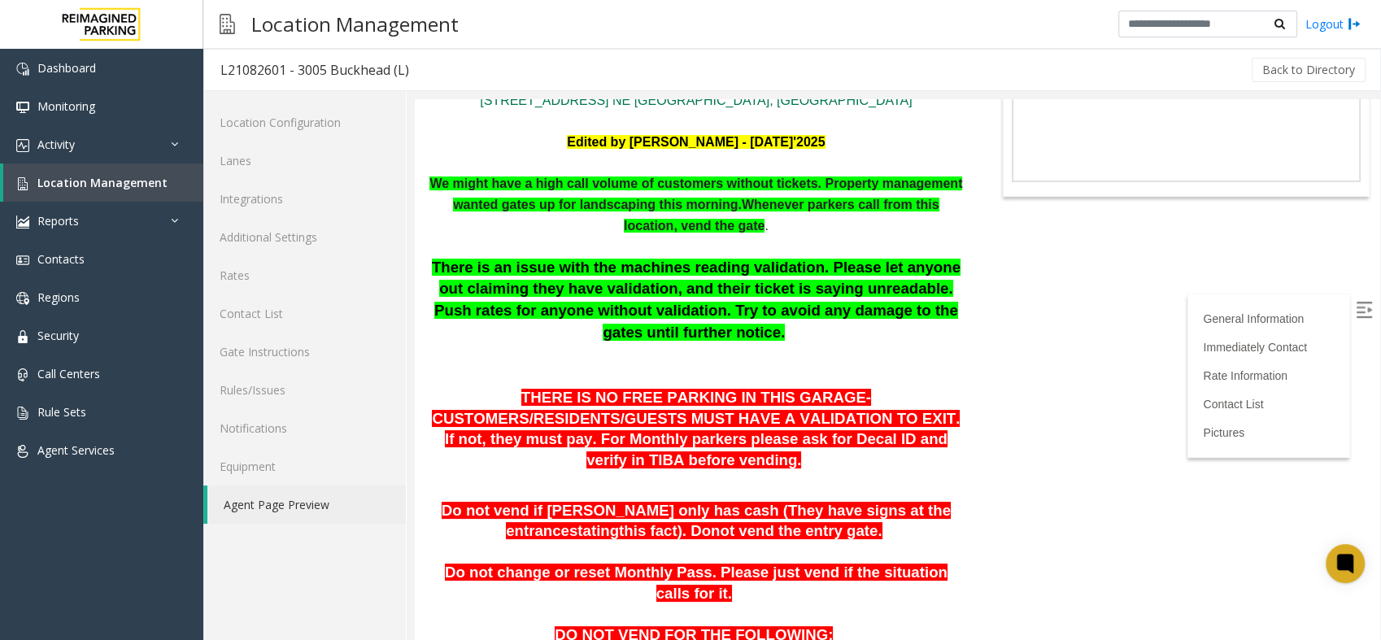
drag, startPoint x: 574, startPoint y: 271, endPoint x: 766, endPoint y: 281, distance: 192.3
click at [766, 281] on span "There is an issue with the machines reading validation. Please let anyone out c…" at bounding box center [696, 300] width 529 height 82
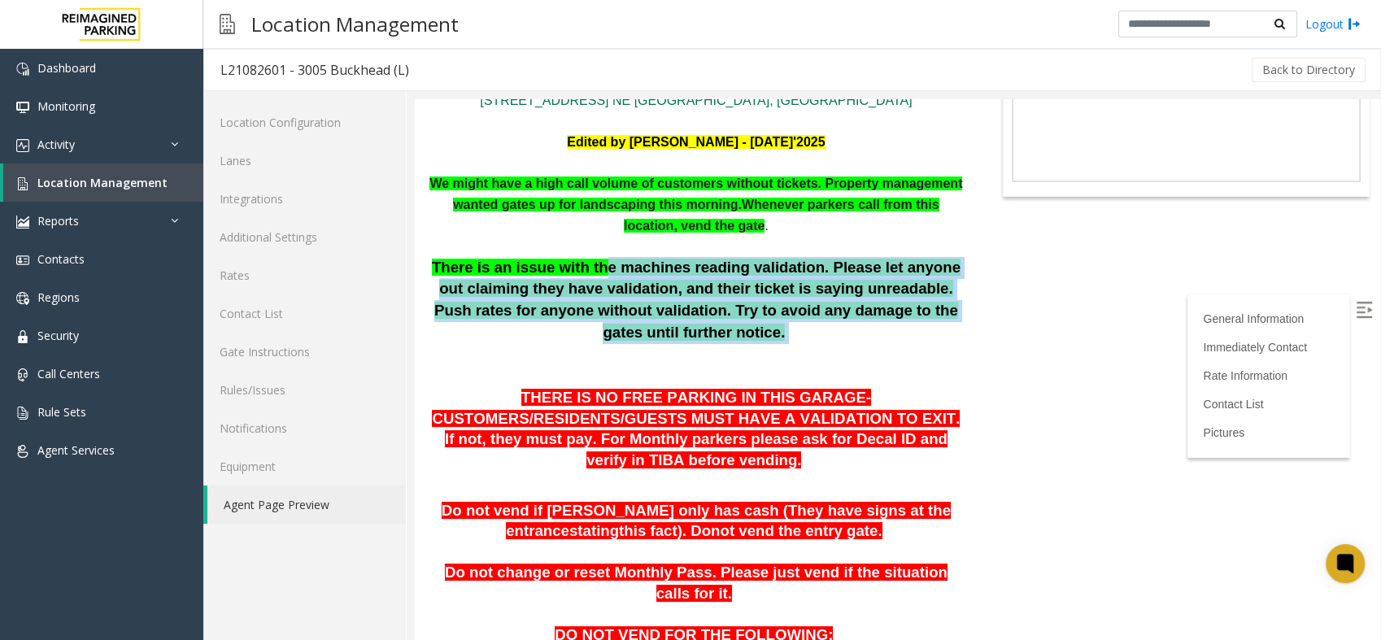
drag, startPoint x: 602, startPoint y: 267, endPoint x: 739, endPoint y: 334, distance: 152.8
click at [739, 334] on p "There is an issue with the machines reading validation. Please let anyone out c…" at bounding box center [696, 321] width 539 height 129
click at [717, 332] on p "There is an issue with the machines reading validation. Please let anyone out c…" at bounding box center [696, 321] width 539 height 129
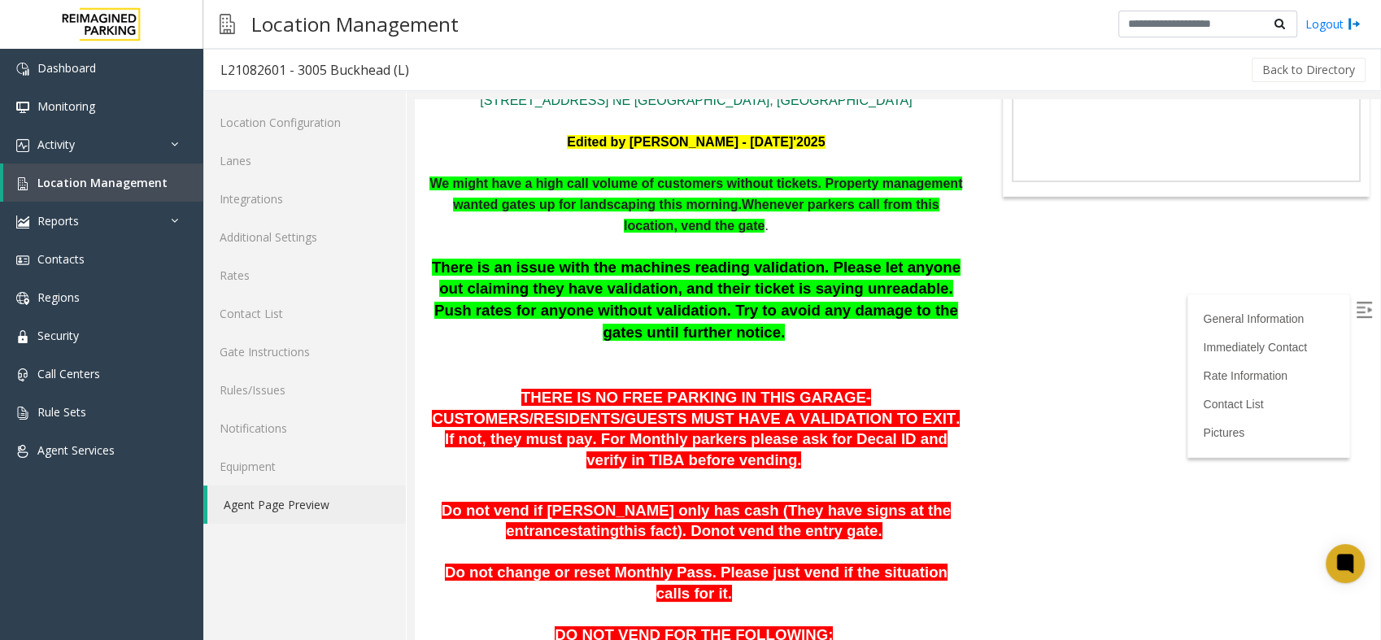
drag, startPoint x: 644, startPoint y: 312, endPoint x: 774, endPoint y: 338, distance: 131.9
click at [779, 341] on p "There is an issue with the machines reading validation. Please let anyone out c…" at bounding box center [696, 321] width 539 height 129
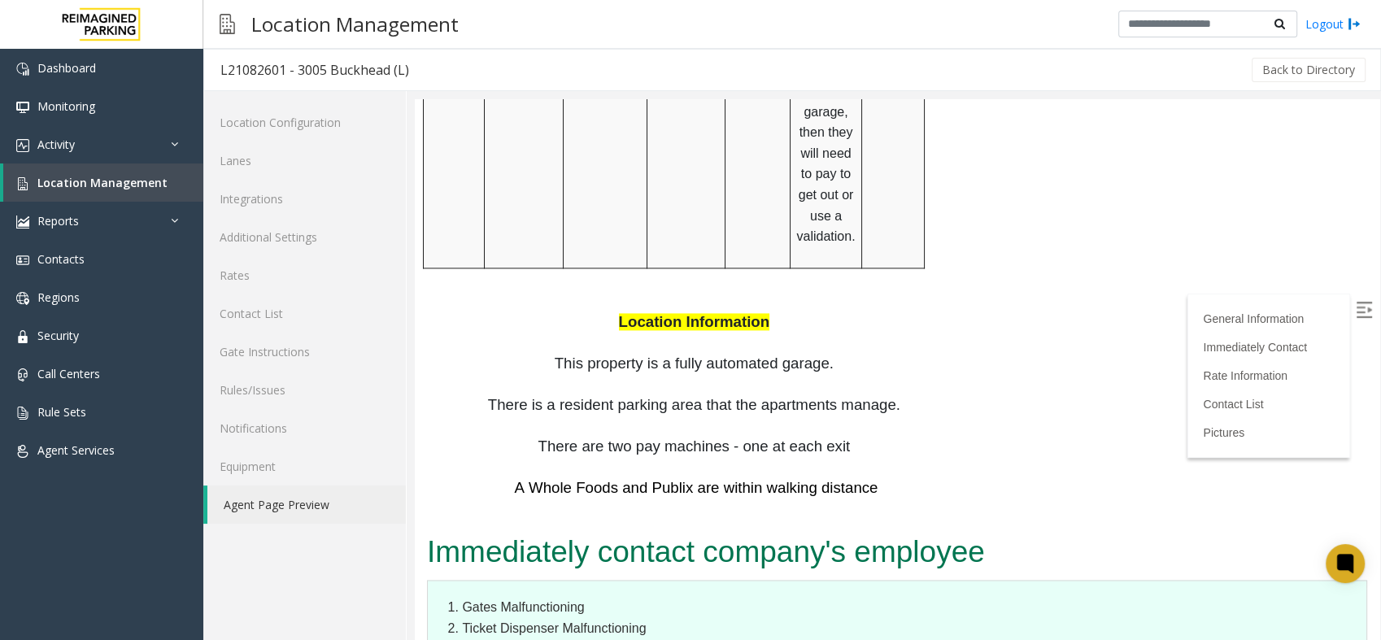
scroll to position [2259, 0]
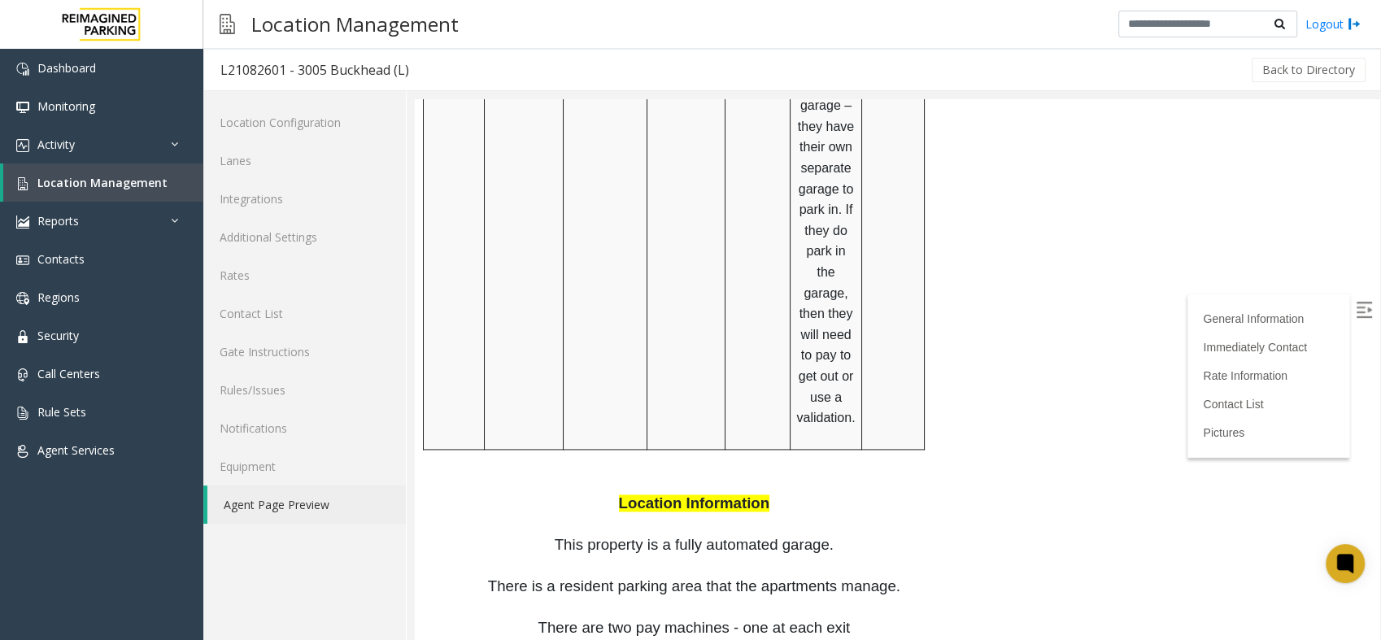
drag, startPoint x: 627, startPoint y: 390, endPoint x: 566, endPoint y: 268, distance: 135.7
click at [627, 619] on span "There are two pay machines - one at each exit" at bounding box center [694, 627] width 312 height 17
click at [851, 618] on p "There are two pay machines - one at each exit" at bounding box center [696, 638] width 539 height 41
click at [1347, 564] on icon at bounding box center [1345, 563] width 12 height 7
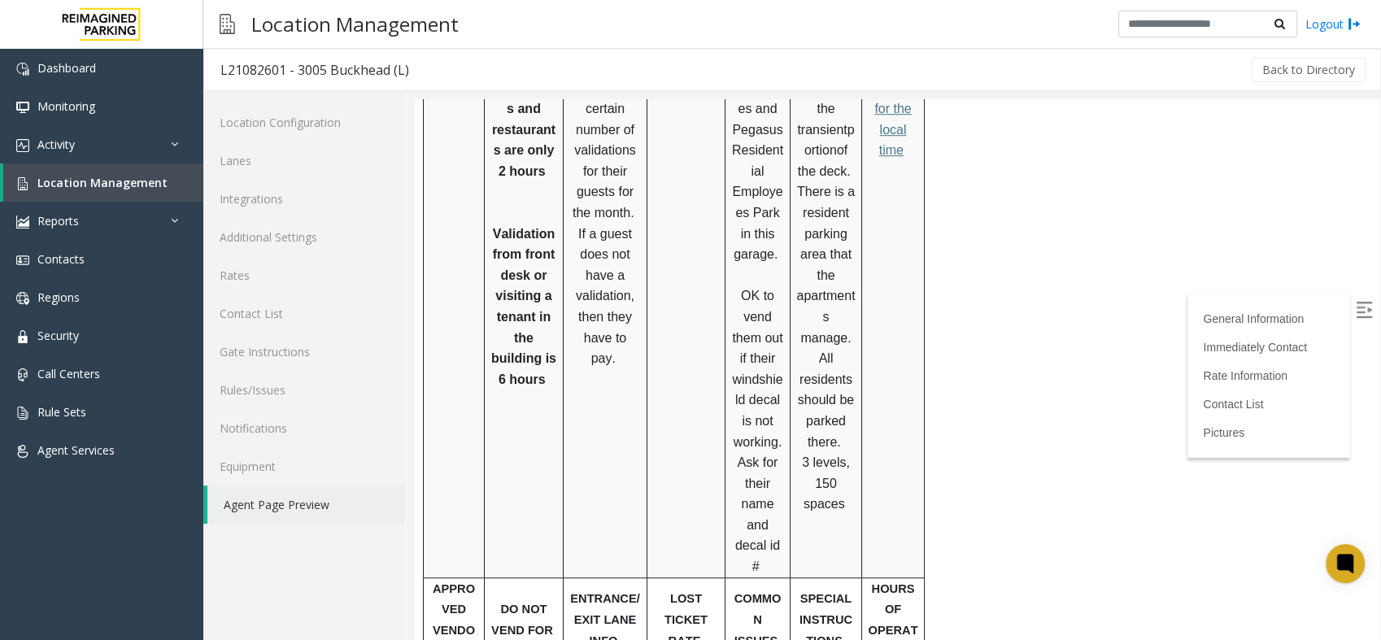
scroll to position [1464, 0]
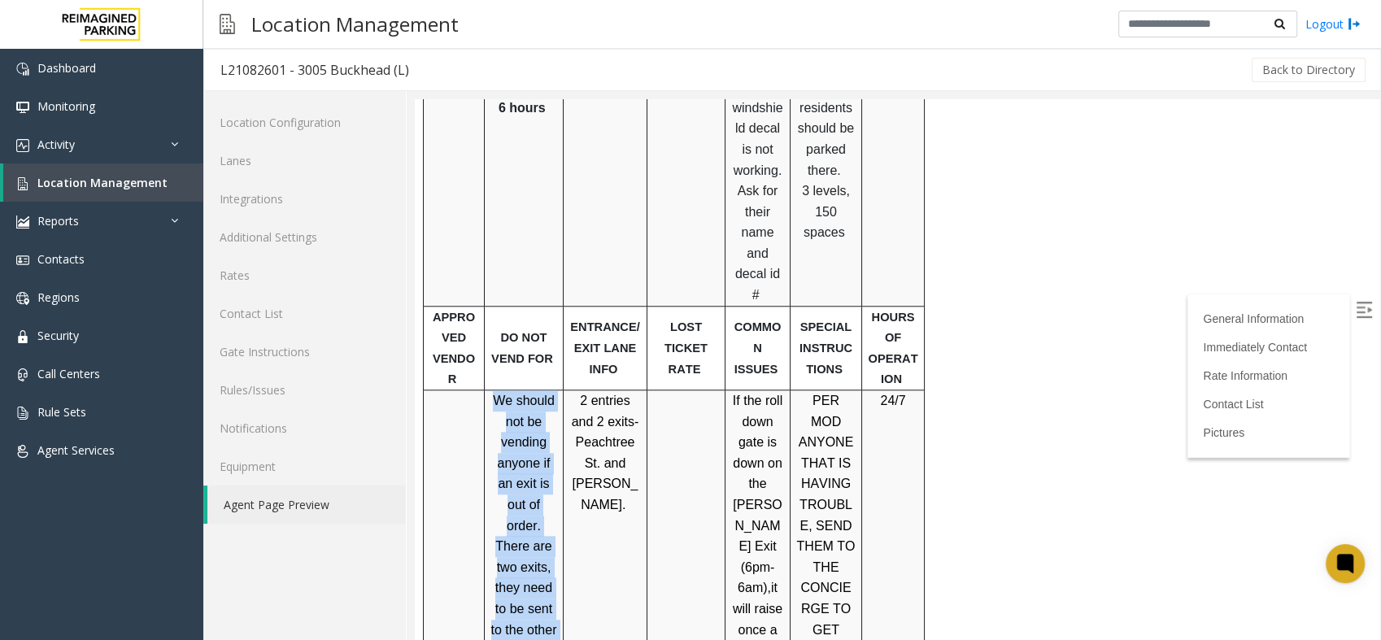
drag, startPoint x: 499, startPoint y: 303, endPoint x: 556, endPoint y: 509, distance: 214.3
click at [556, 509] on p "We should not be vending anyone if an exit is out of order. There are two exits…" at bounding box center [524, 546] width 67 height 312
drag, startPoint x: 556, startPoint y: 509, endPoint x: 504, endPoint y: 337, distance: 180.4
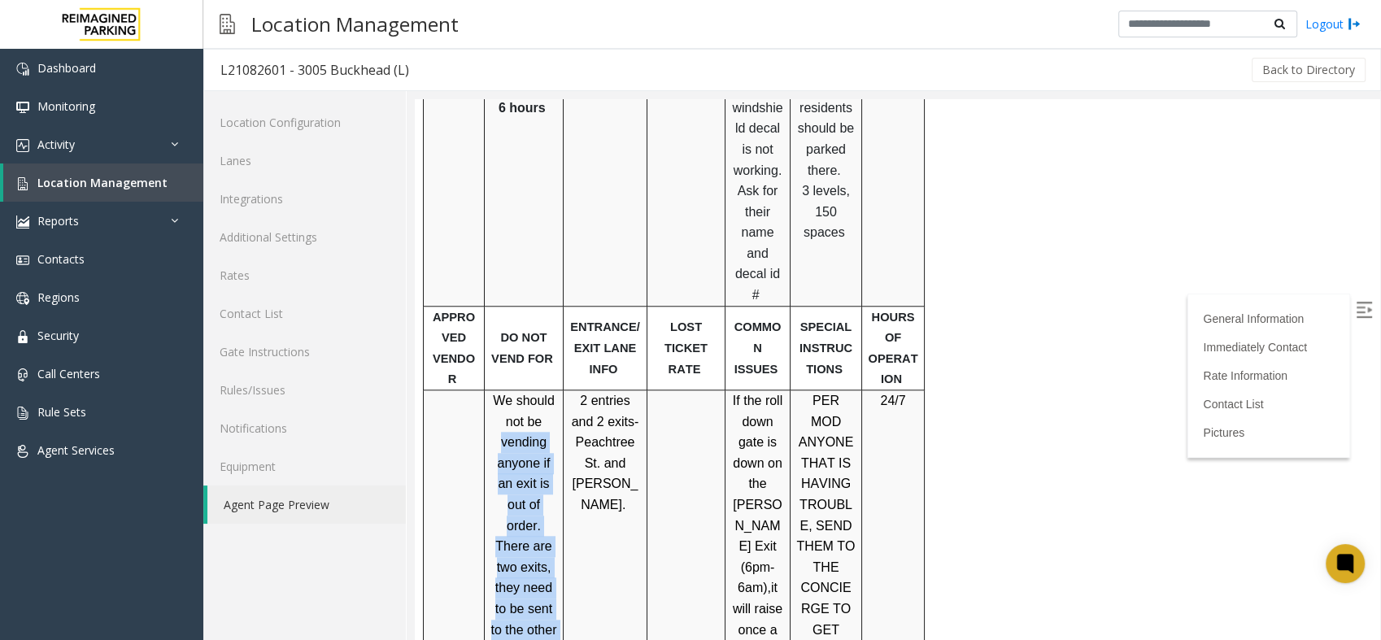
click at [504, 390] on p "We should not be vending anyone if an exit is out of order. There are two exits…" at bounding box center [524, 546] width 67 height 312
click at [504, 394] on span "We should not be vending anyone if an exit is out of order. There are two exits…" at bounding box center [524, 526] width 66 height 264
click at [519, 392] on p "We should not be vending anyone if an exit is out of order. There are two exits…" at bounding box center [524, 546] width 67 height 312
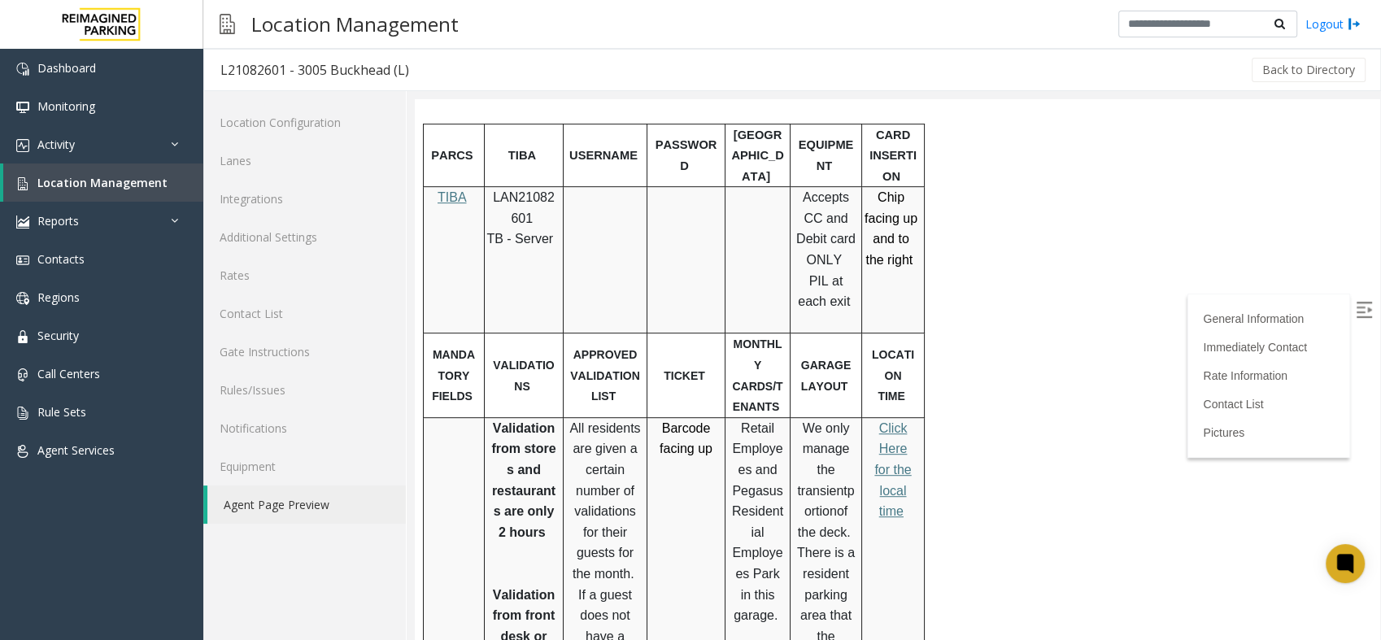
scroll to position [922, 0]
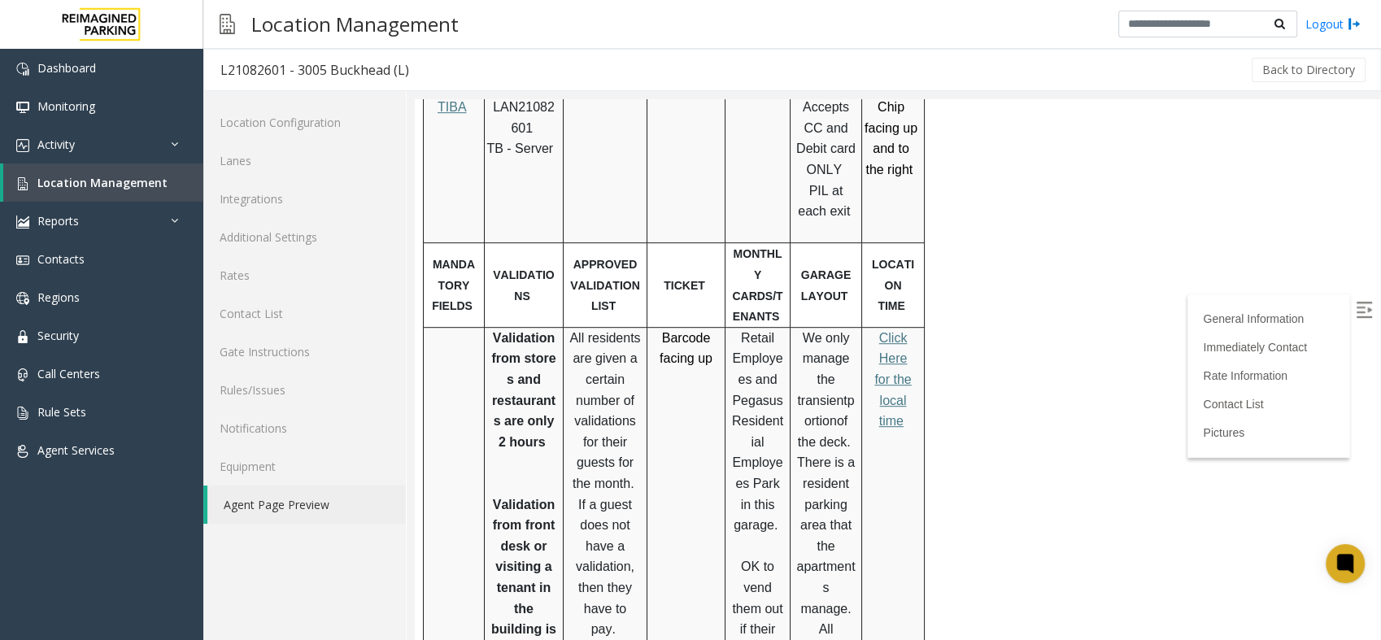
click at [968, 283] on div "General Information Revenue Control Manufacturer: TIBA [STREET_ADDRESS] NE [GEO…" at bounding box center [696, 642] width 563 height 2811
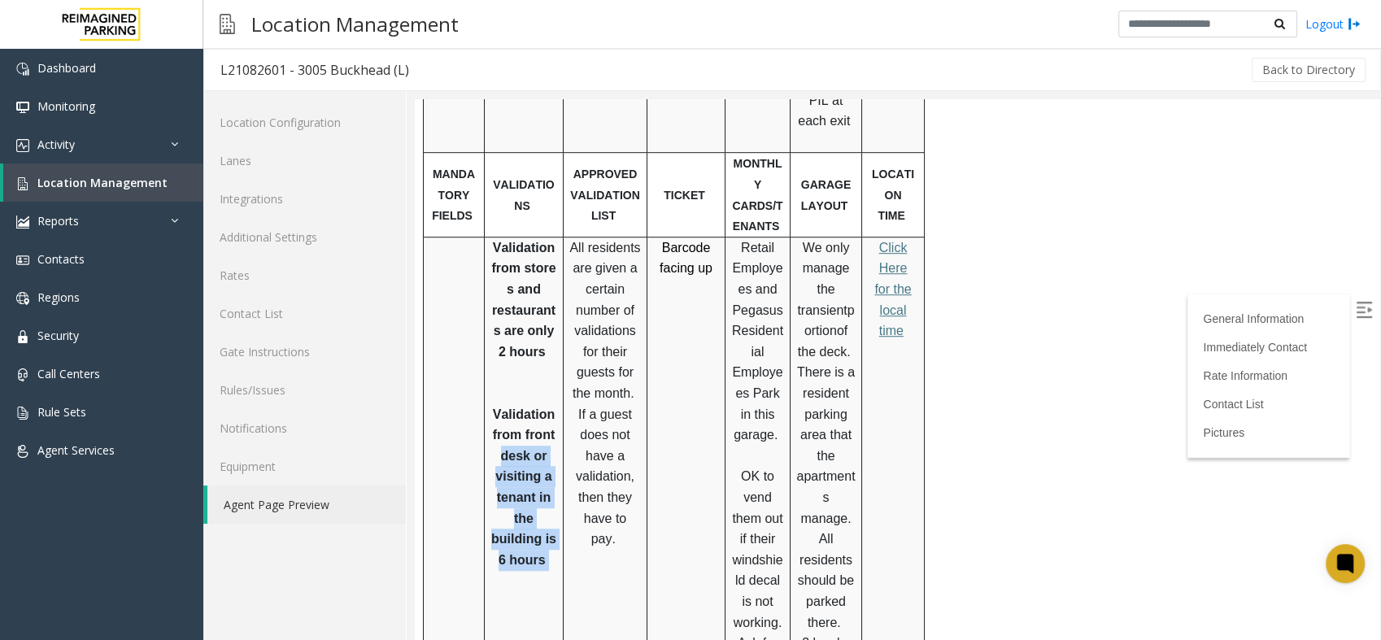
drag, startPoint x: 559, startPoint y: 493, endPoint x: 496, endPoint y: 373, distance: 135.7
click at [496, 373] on td "Validation from stores and restaurants are only 2 hours V alidation from front …" at bounding box center [524, 497] width 79 height 521
click at [496, 404] on p "V alidation from front desk or visiting a tenant in the building is 6 hours" at bounding box center [524, 487] width 67 height 167
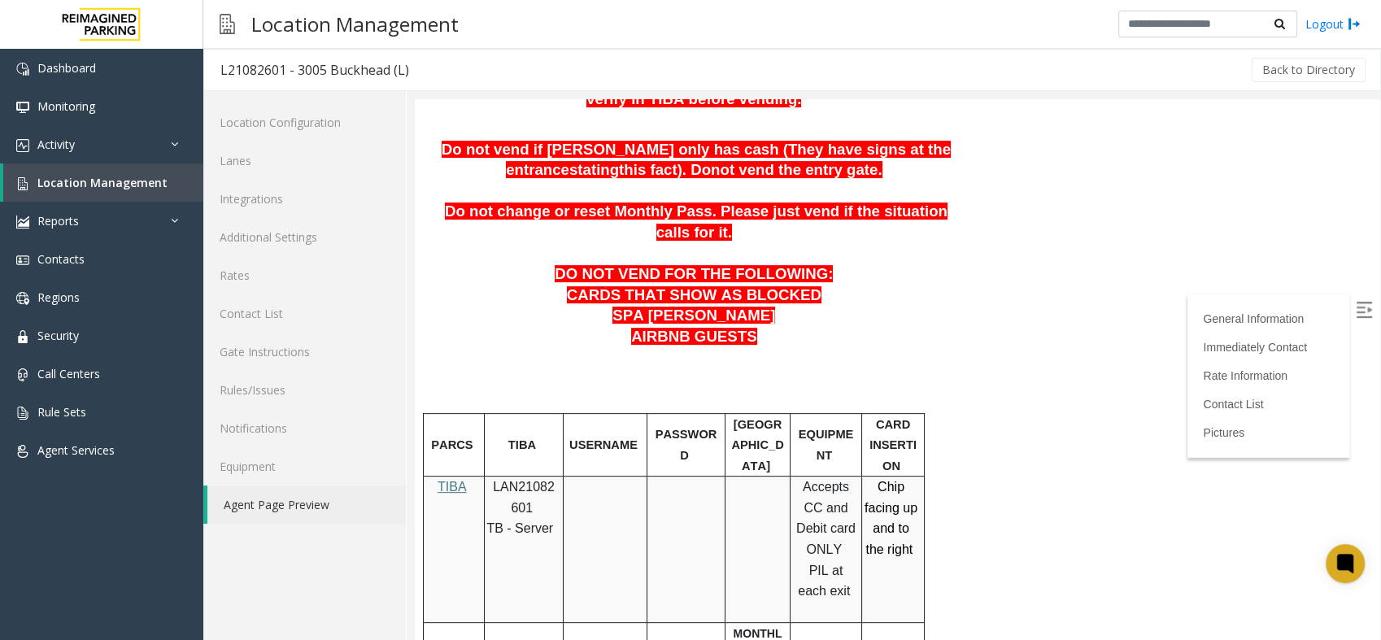
scroll to position [632, 0]
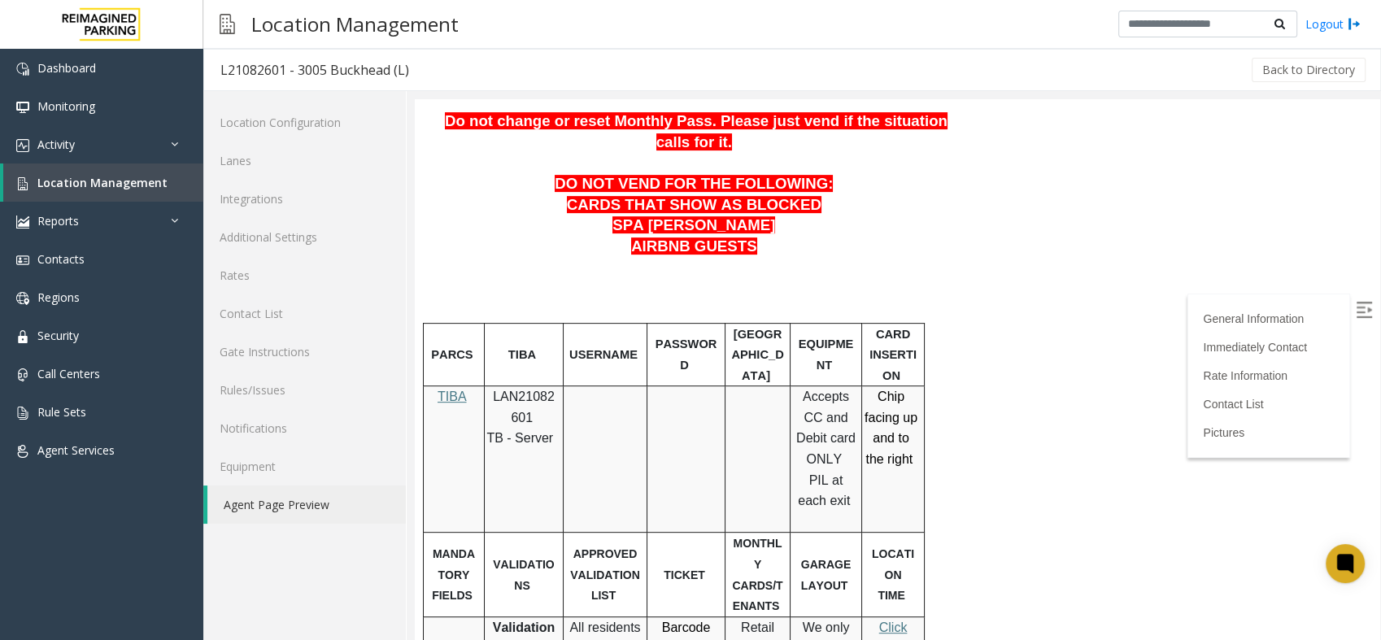
drag, startPoint x: 931, startPoint y: 438, endPoint x: 940, endPoint y: 419, distance: 21.2
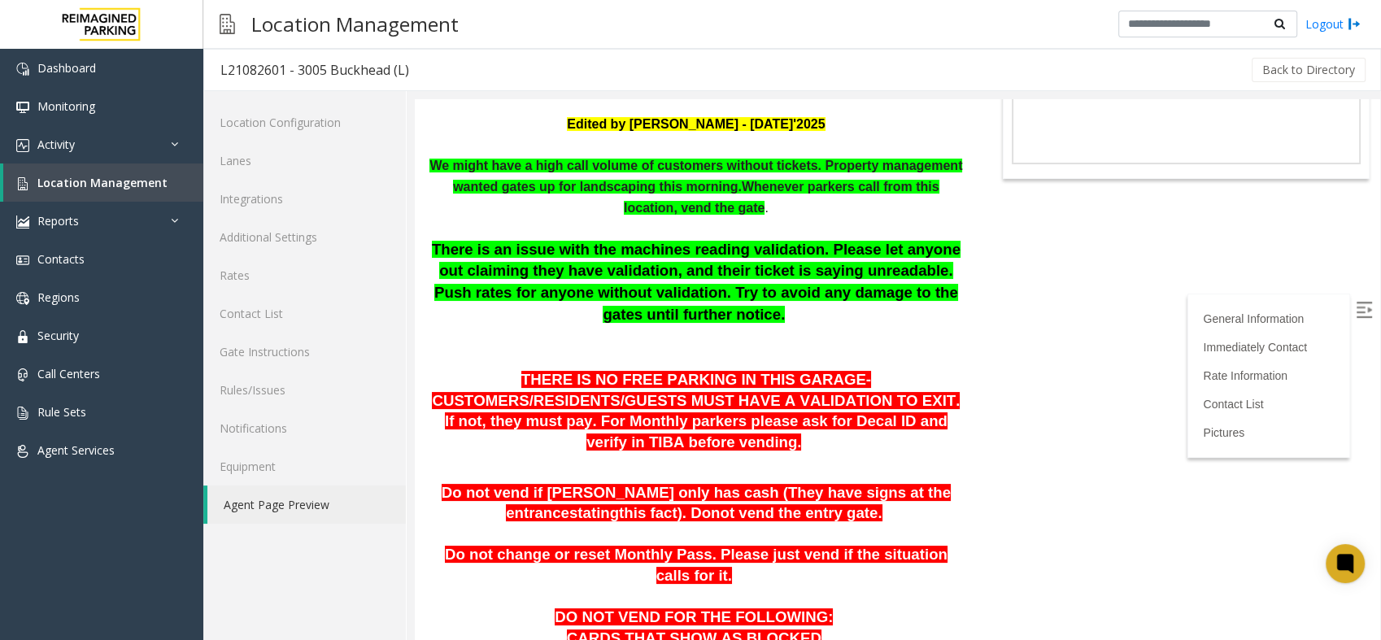
scroll to position [0, 0]
